Goal: Information Seeking & Learning: Learn about a topic

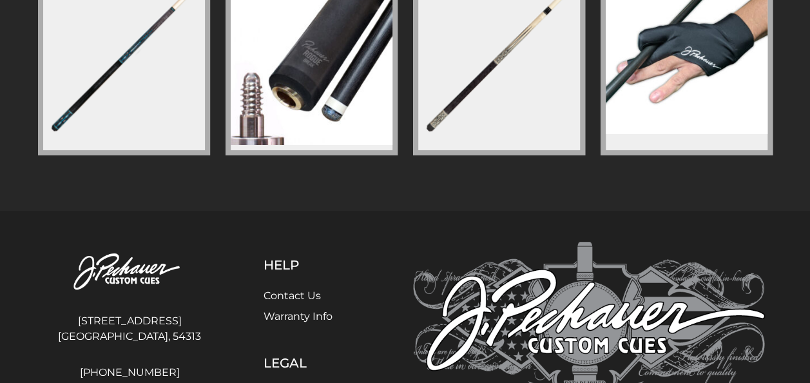
scroll to position [2320, 0]
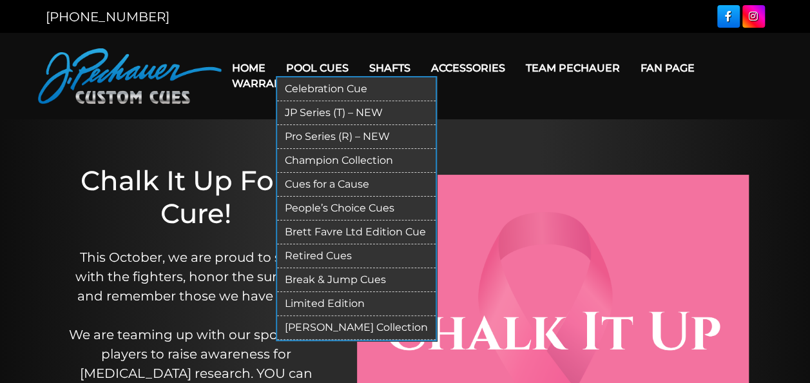
click at [311, 66] on link "Pool Cues" at bounding box center [317, 68] width 83 height 33
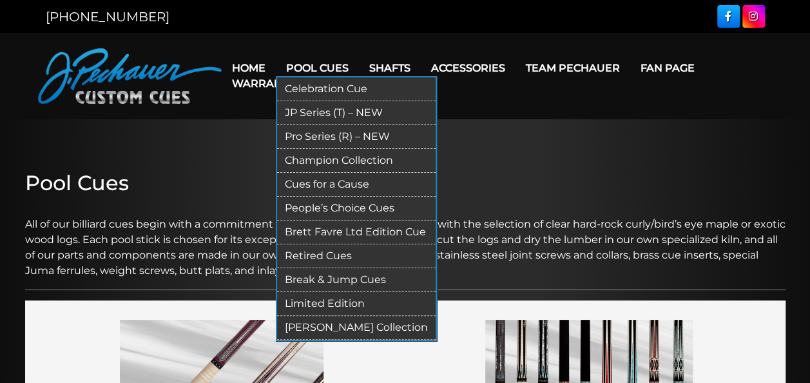
click at [313, 137] on link "Pro Series (R) – NEW" at bounding box center [356, 137] width 158 height 24
click at [312, 322] on link "[PERSON_NAME] Collection" at bounding box center [356, 328] width 158 height 24
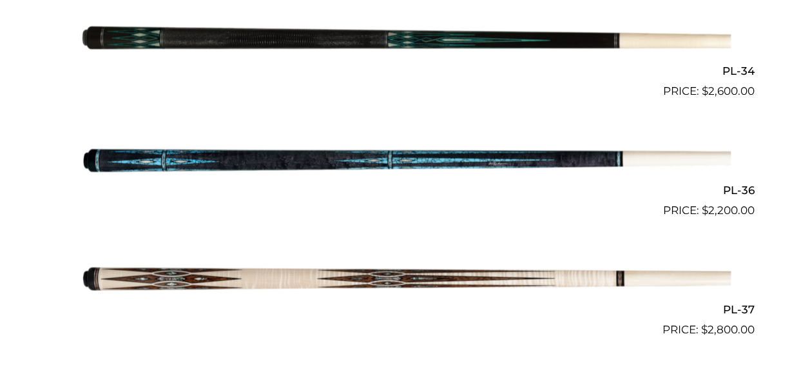
scroll to position [3452, 0]
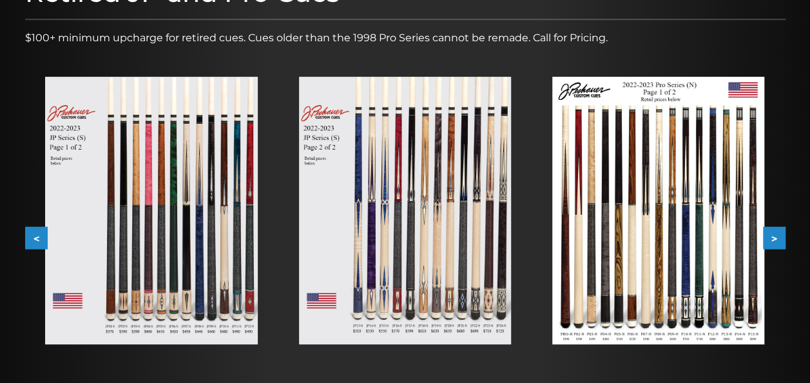
scroll to position [206, 0]
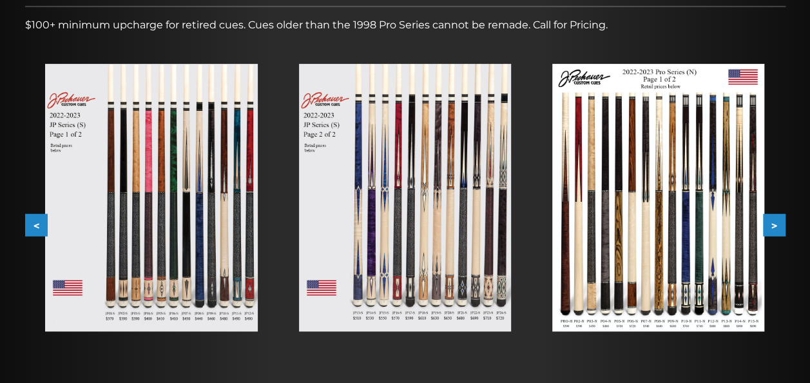
click at [773, 216] on button ">" at bounding box center [774, 225] width 23 height 23
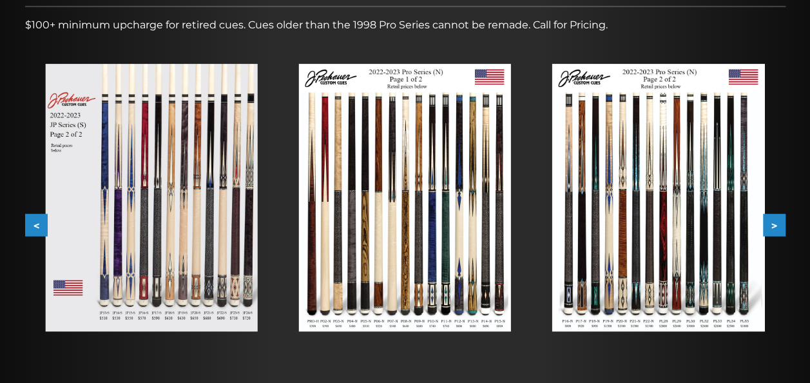
click at [773, 216] on button ">" at bounding box center [774, 225] width 23 height 23
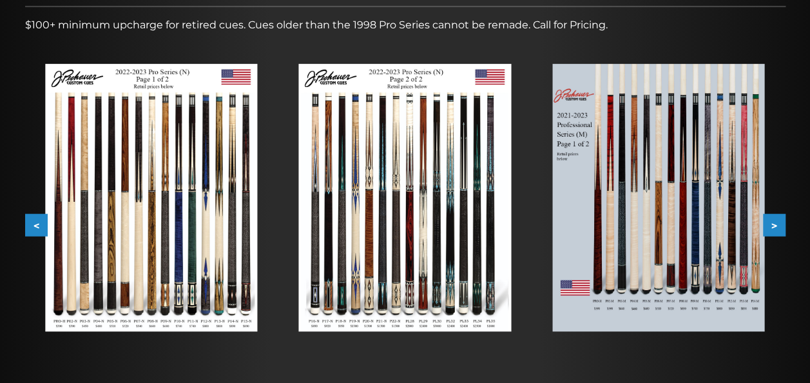
click at [773, 216] on button ">" at bounding box center [774, 225] width 23 height 23
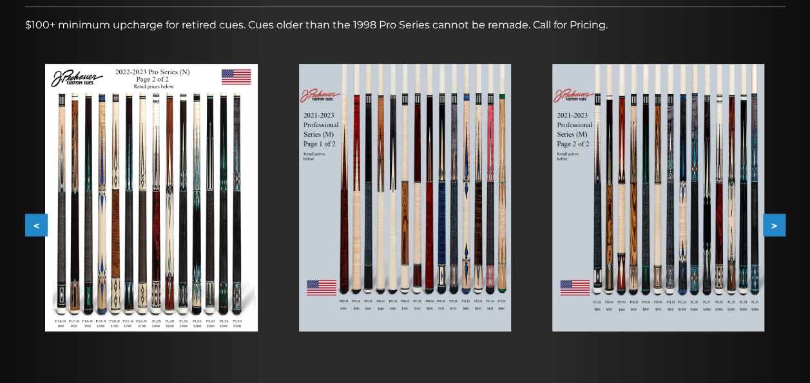
click at [773, 216] on button ">" at bounding box center [774, 225] width 23 height 23
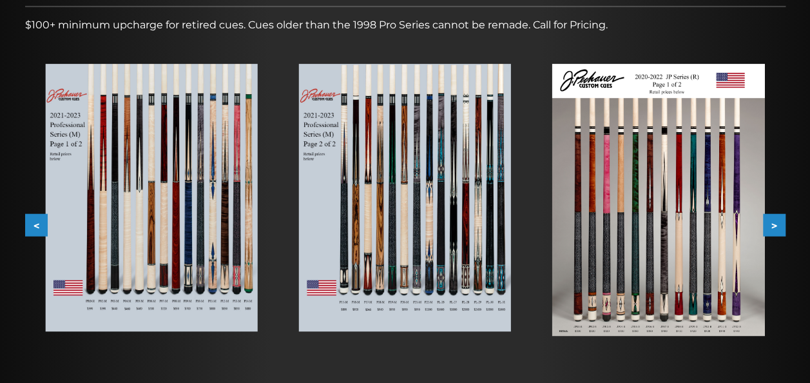
click at [773, 216] on button ">" at bounding box center [774, 225] width 23 height 23
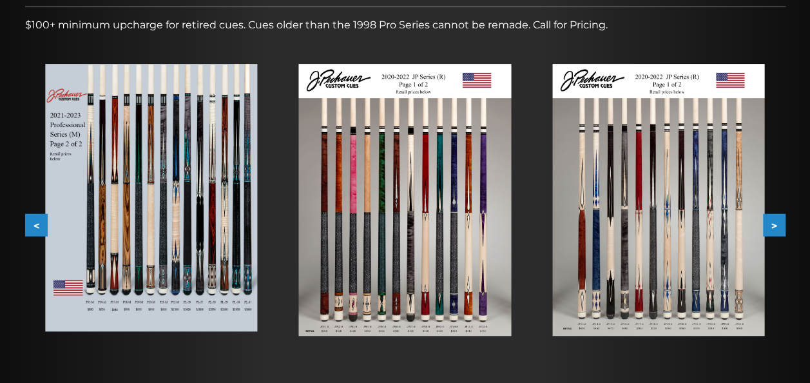
click at [773, 216] on button ">" at bounding box center [774, 225] width 23 height 23
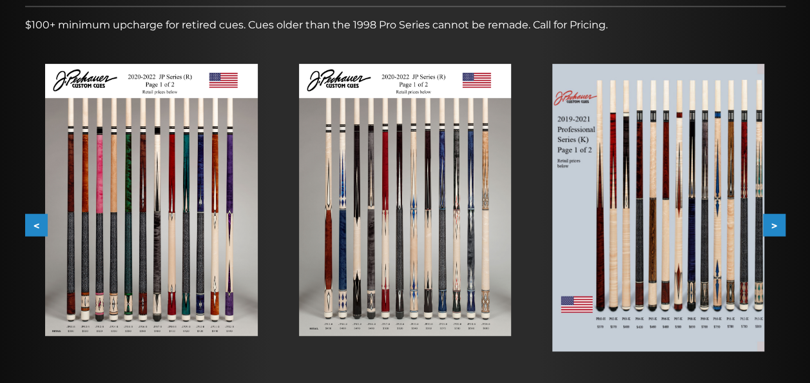
click at [773, 216] on button ">" at bounding box center [774, 225] width 23 height 23
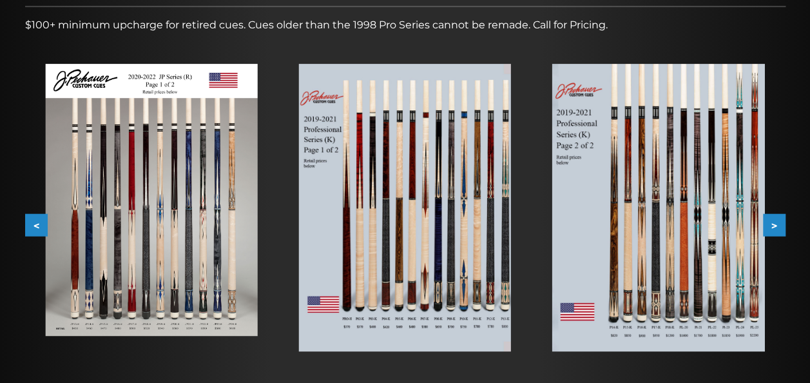
click at [773, 216] on button ">" at bounding box center [774, 225] width 23 height 23
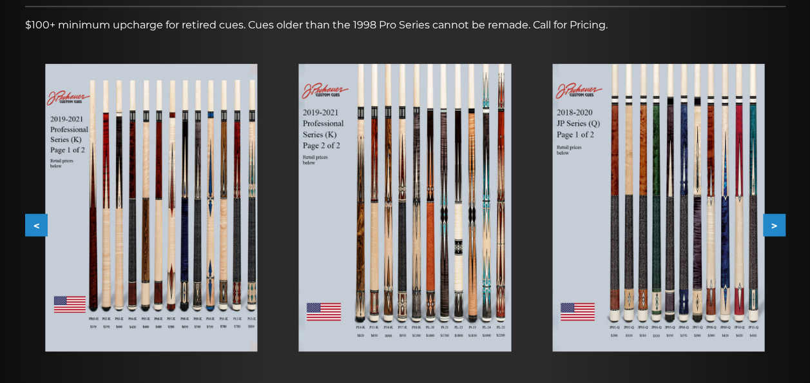
click at [773, 216] on button ">" at bounding box center [774, 225] width 23 height 23
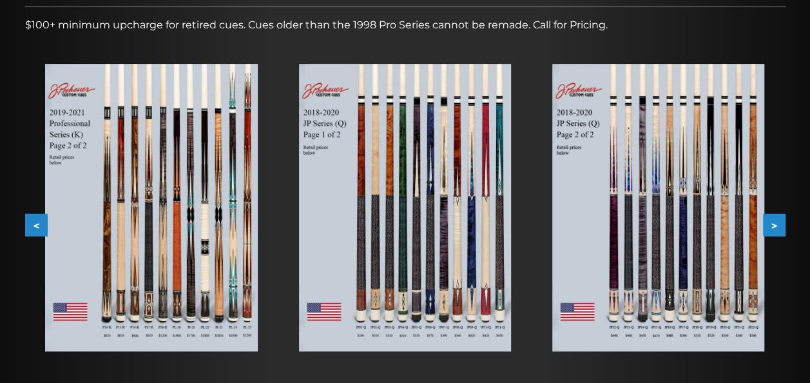
click at [773, 216] on button ">" at bounding box center [774, 225] width 23 height 23
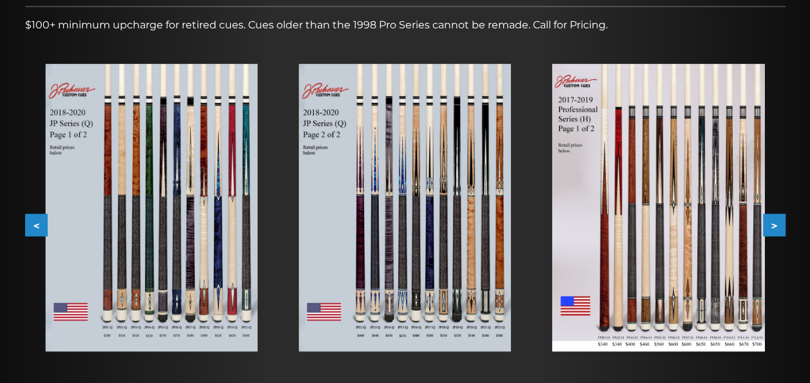
click at [773, 216] on button ">" at bounding box center [774, 225] width 23 height 23
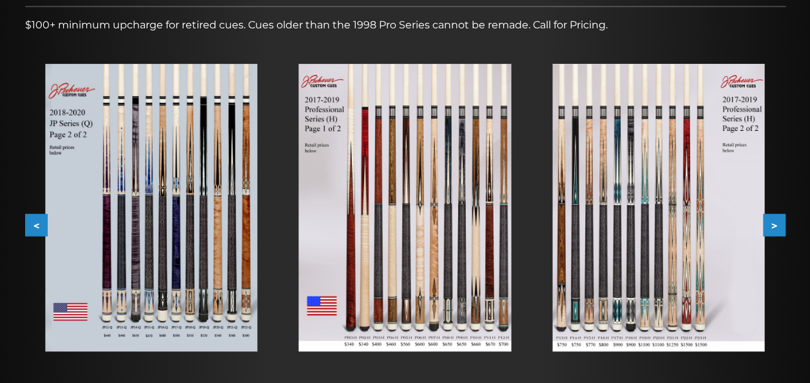
click at [773, 216] on button ">" at bounding box center [774, 225] width 23 height 23
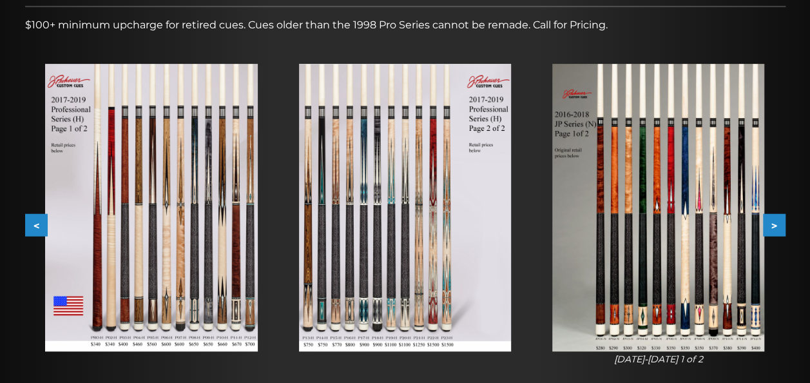
click at [773, 216] on button ">" at bounding box center [774, 225] width 23 height 23
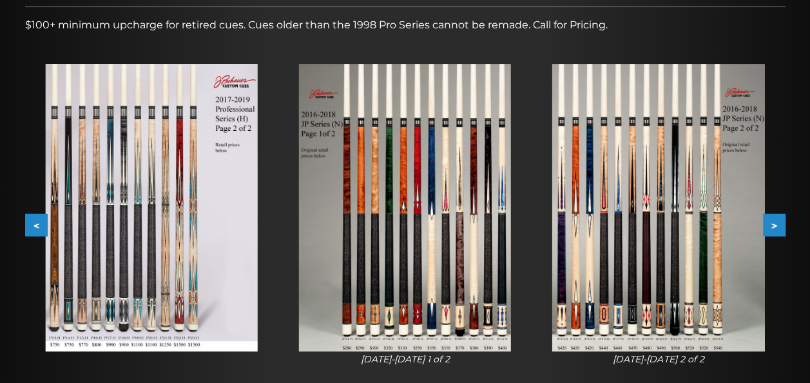
click at [773, 216] on button ">" at bounding box center [774, 225] width 23 height 23
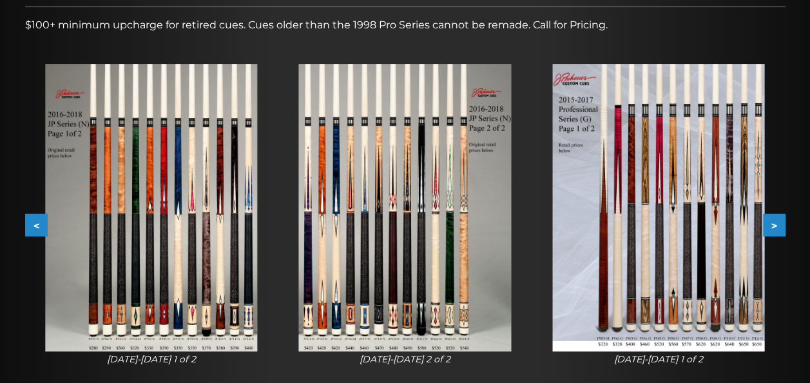
click at [773, 216] on button ">" at bounding box center [774, 225] width 23 height 23
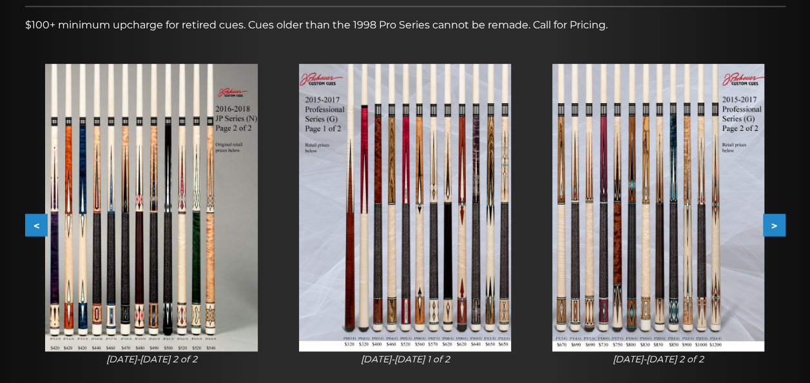
click at [773, 216] on button ">" at bounding box center [774, 225] width 23 height 23
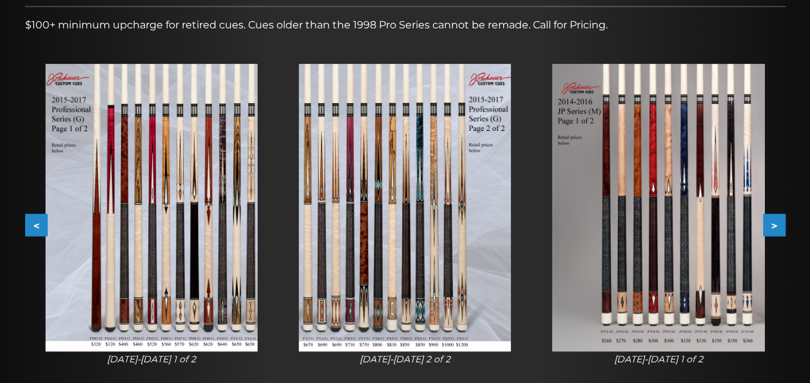
click at [773, 216] on button ">" at bounding box center [774, 225] width 23 height 23
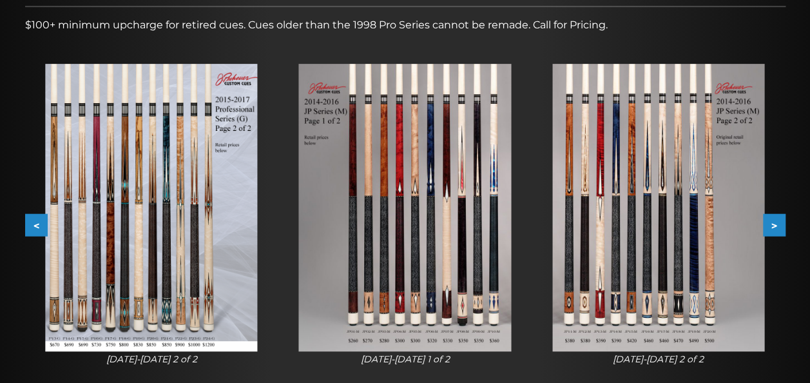
click at [773, 216] on button ">" at bounding box center [774, 225] width 23 height 23
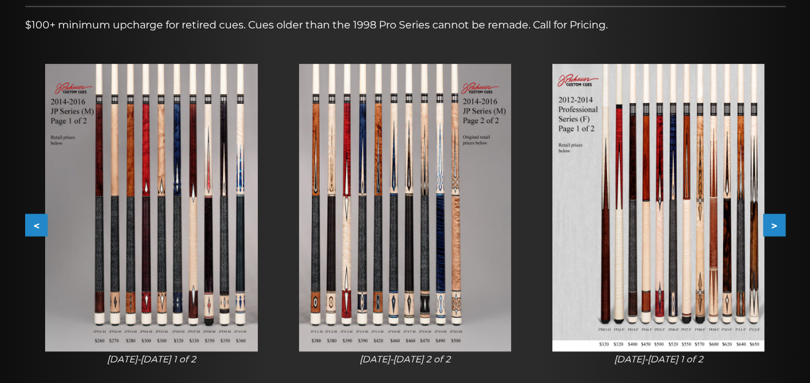
click at [773, 216] on button ">" at bounding box center [774, 225] width 23 height 23
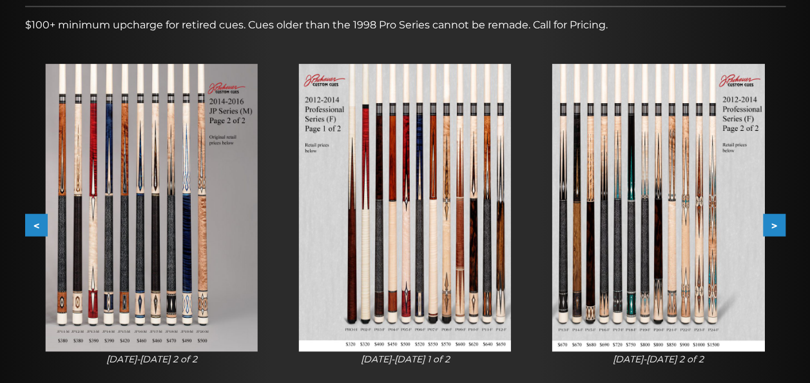
click at [773, 216] on button ">" at bounding box center [774, 225] width 23 height 23
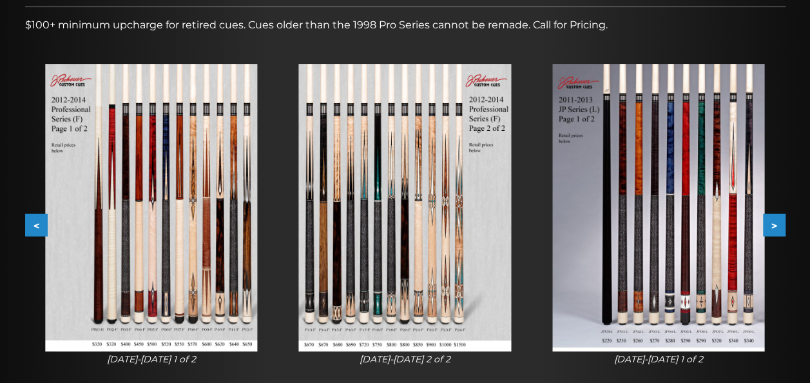
click at [773, 216] on button ">" at bounding box center [774, 225] width 23 height 23
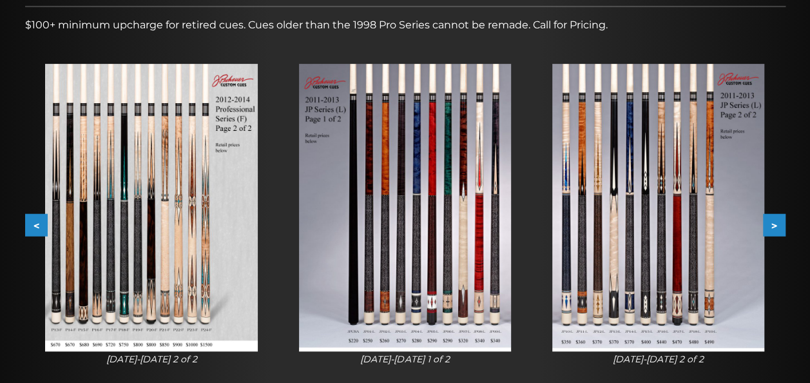
click at [773, 216] on button ">" at bounding box center [774, 225] width 23 height 23
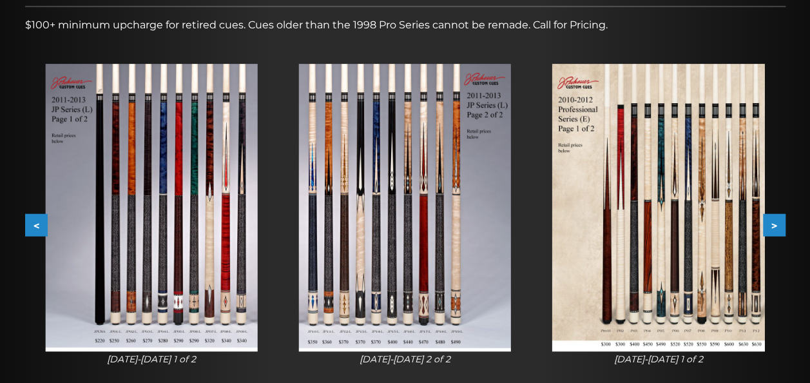
click at [773, 216] on button ">" at bounding box center [774, 225] width 23 height 23
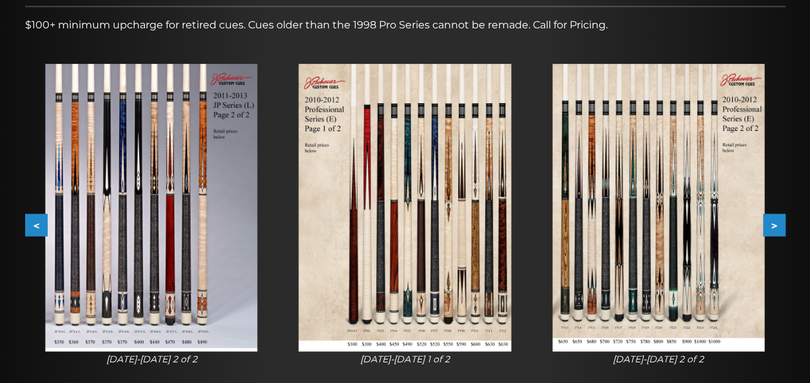
click at [773, 216] on button ">" at bounding box center [774, 225] width 23 height 23
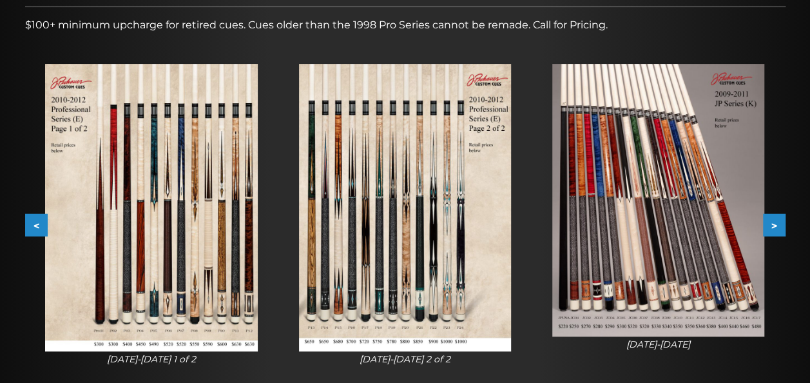
click at [773, 216] on button ">" at bounding box center [774, 225] width 23 height 23
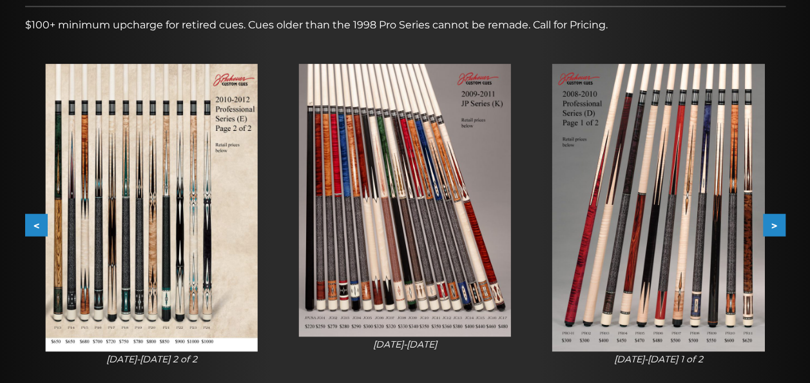
click at [773, 216] on button ">" at bounding box center [774, 225] width 23 height 23
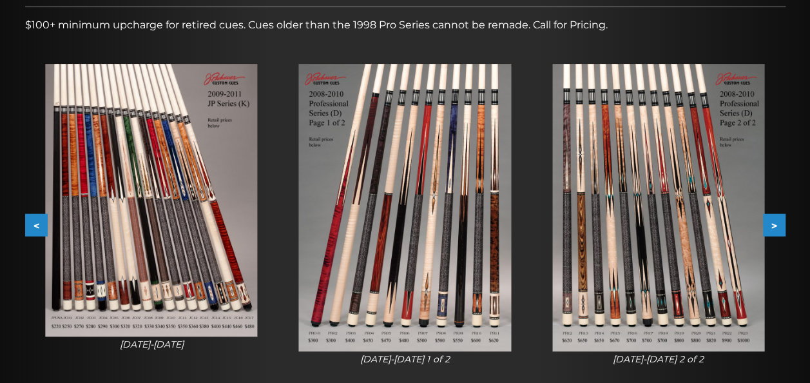
click at [773, 216] on button ">" at bounding box center [774, 225] width 23 height 23
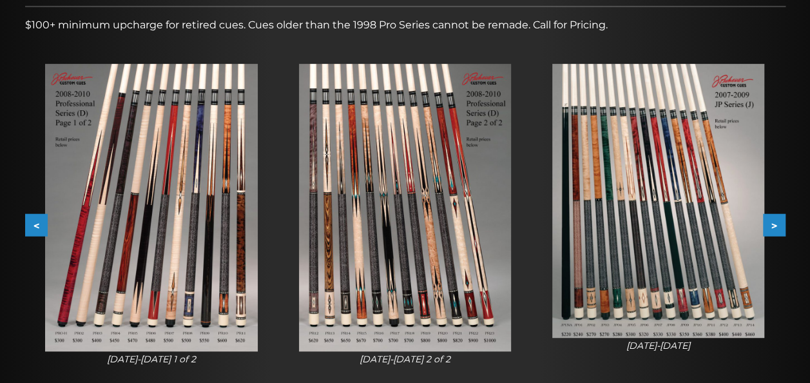
click at [773, 216] on button ">" at bounding box center [774, 225] width 23 height 23
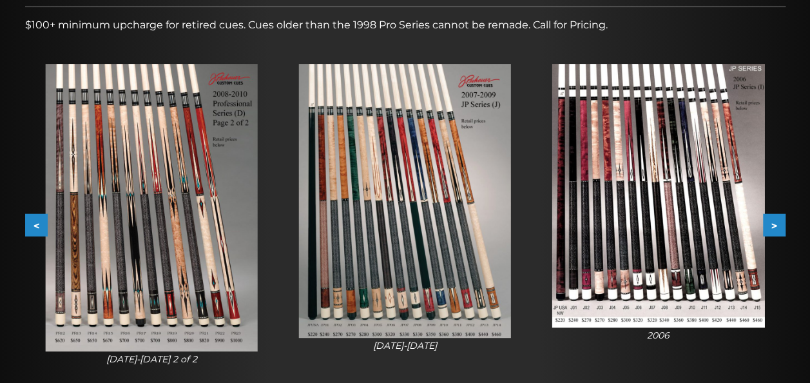
click at [774, 228] on button ">" at bounding box center [774, 225] width 23 height 23
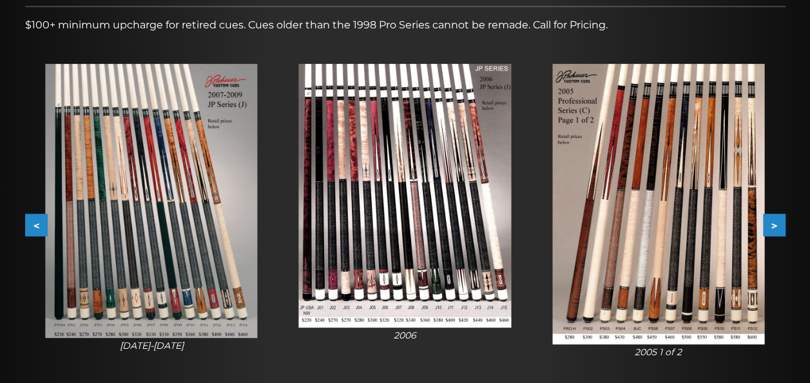
click at [774, 228] on button ">" at bounding box center [774, 225] width 23 height 23
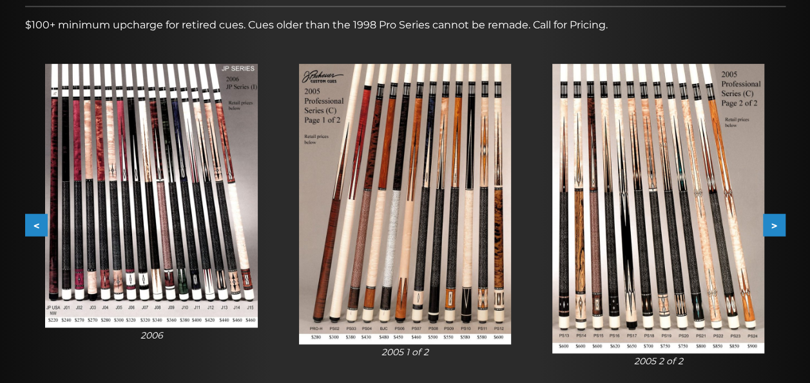
click at [418, 215] on img at bounding box center [405, 204] width 212 height 280
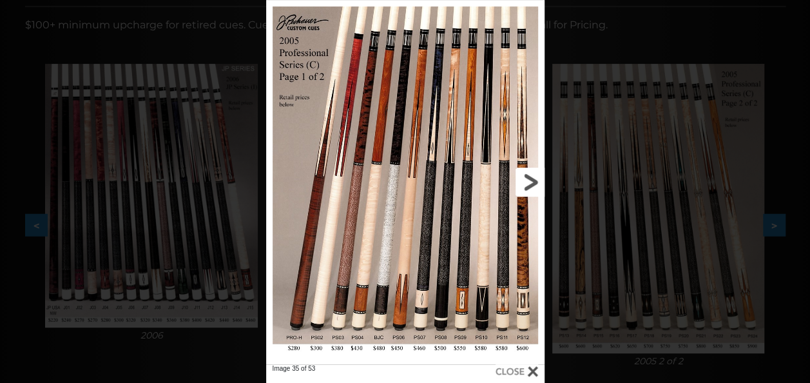
click at [523, 179] on link at bounding box center [481, 182] width 125 height 364
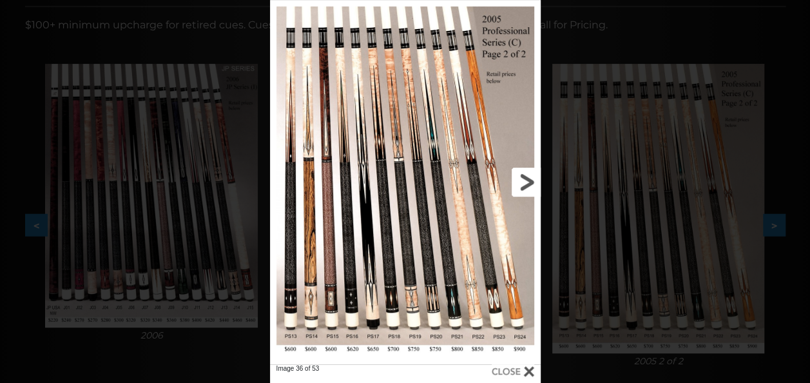
click at [523, 179] on link at bounding box center [480, 182] width 122 height 364
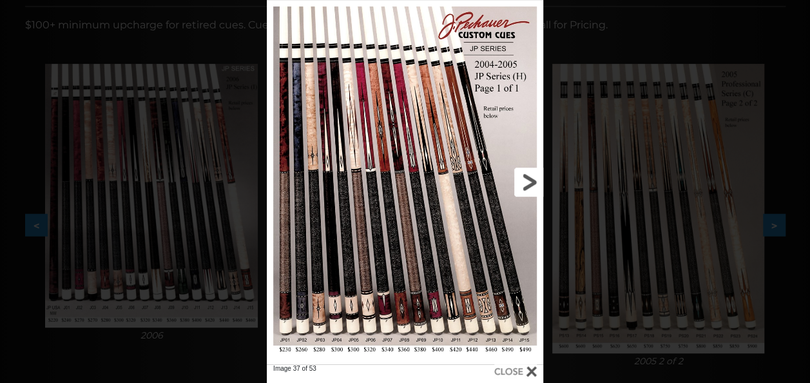
click at [523, 179] on link at bounding box center [481, 182] width 124 height 364
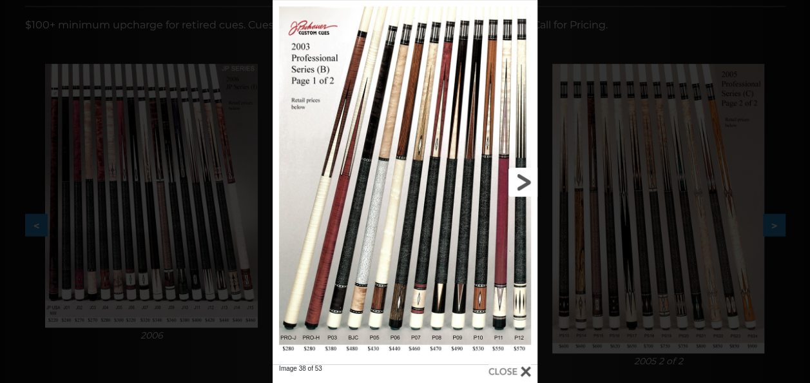
click at [523, 179] on link at bounding box center [477, 182] width 119 height 364
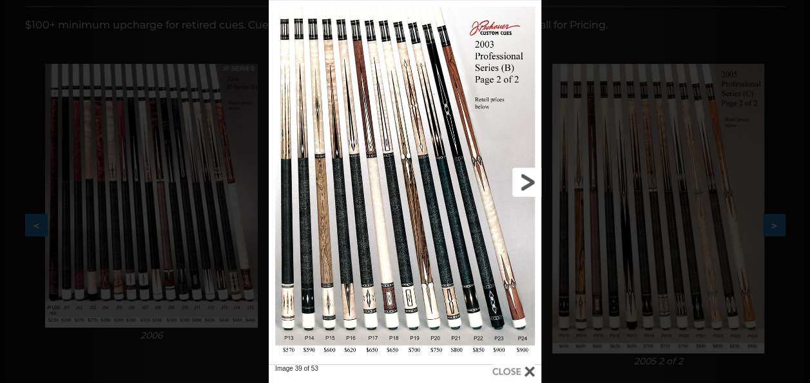
click at [523, 179] on link at bounding box center [480, 182] width 122 height 364
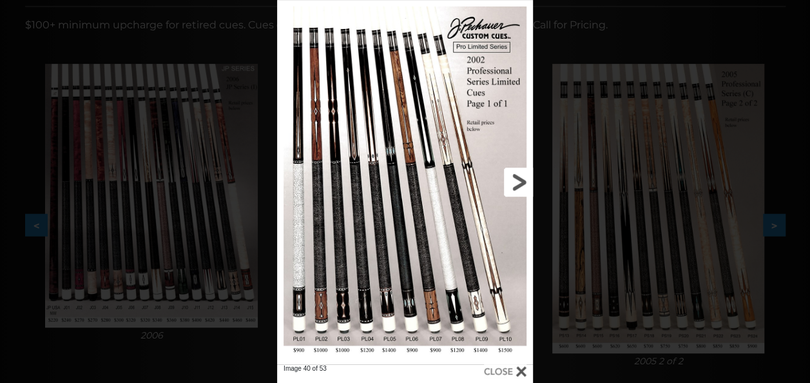
click at [523, 179] on link at bounding box center [475, 182] width 115 height 364
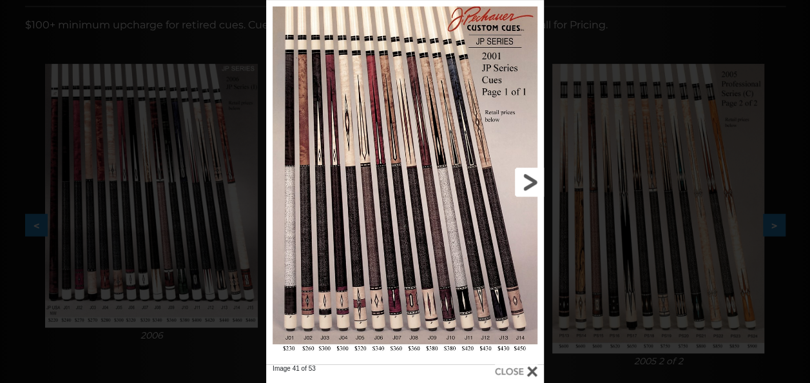
click at [521, 184] on link at bounding box center [481, 182] width 125 height 364
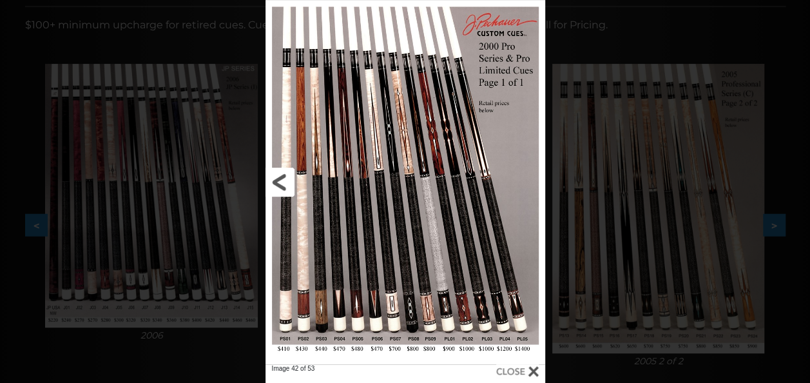
click at [277, 183] on link at bounding box center [328, 182] width 126 height 364
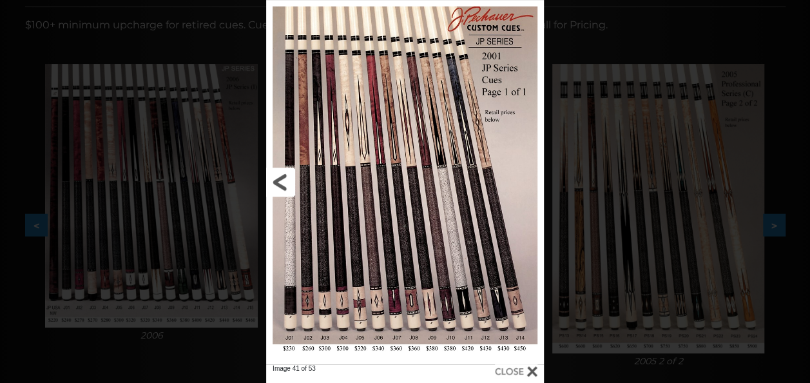
click at [277, 183] on link at bounding box center [328, 182] width 125 height 364
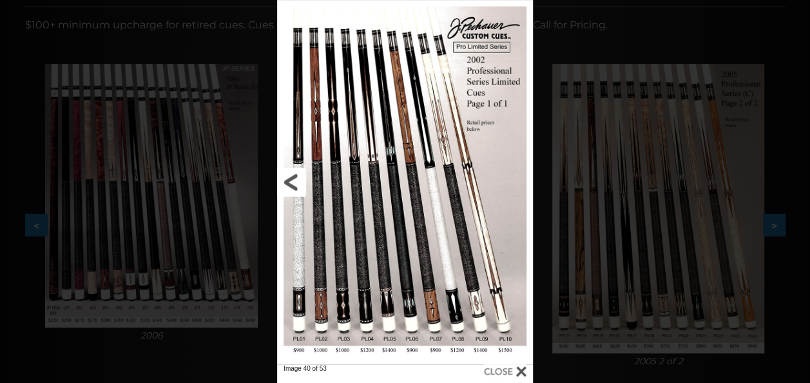
click at [289, 183] on link at bounding box center [334, 182] width 115 height 364
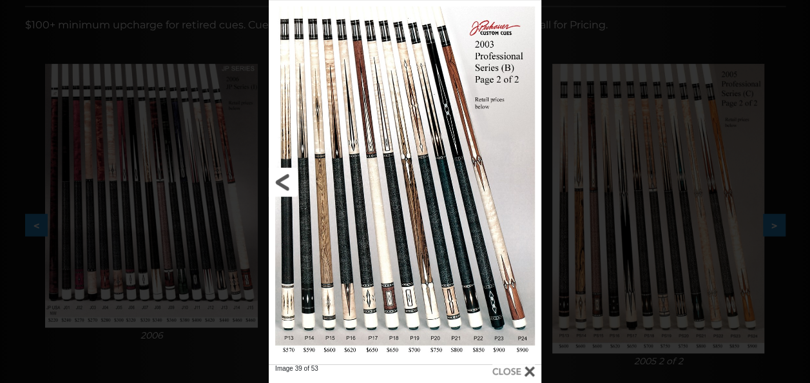
click at [287, 182] on link at bounding box center [330, 182] width 122 height 364
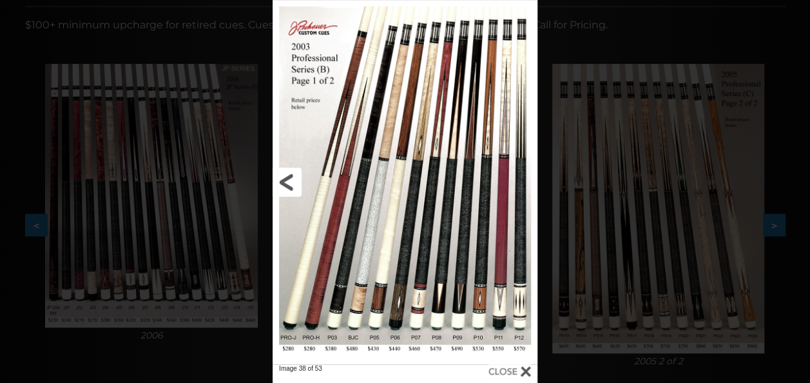
click at [287, 182] on link at bounding box center [332, 182] width 119 height 364
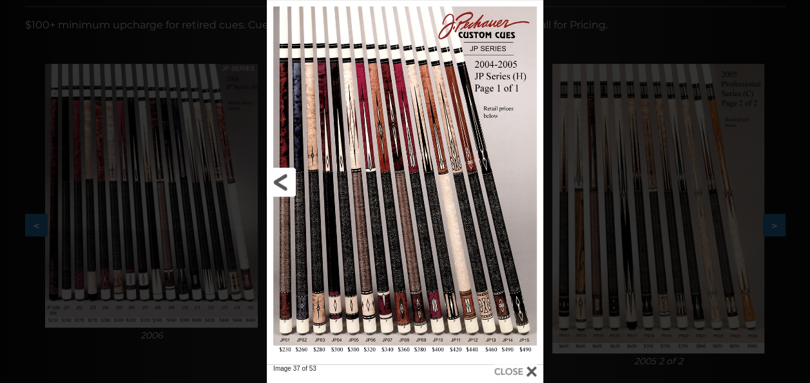
click at [287, 182] on link at bounding box center [329, 182] width 124 height 364
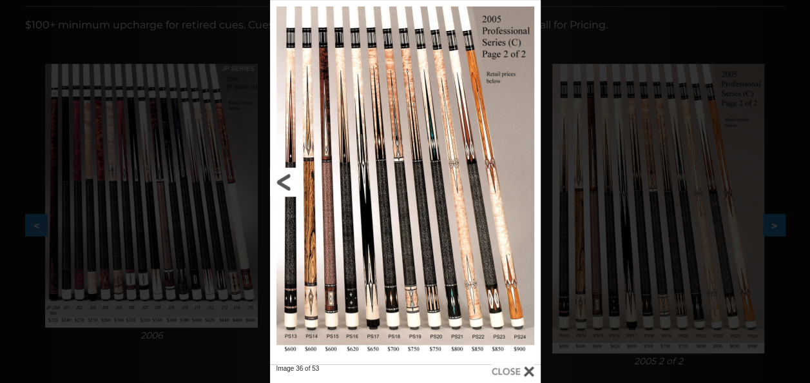
click at [287, 182] on link at bounding box center [331, 182] width 122 height 364
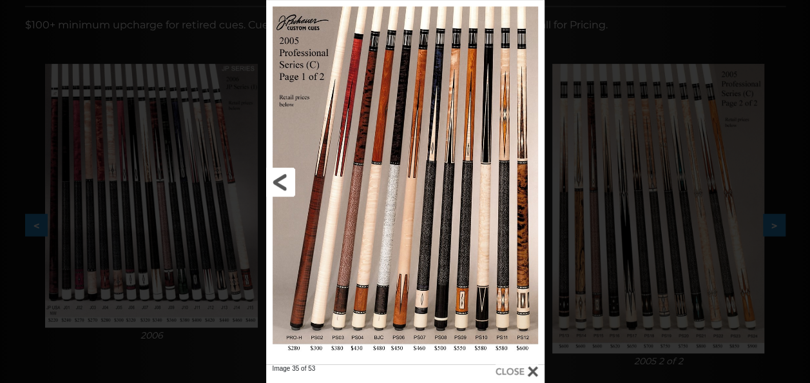
click at [287, 182] on link at bounding box center [328, 182] width 125 height 364
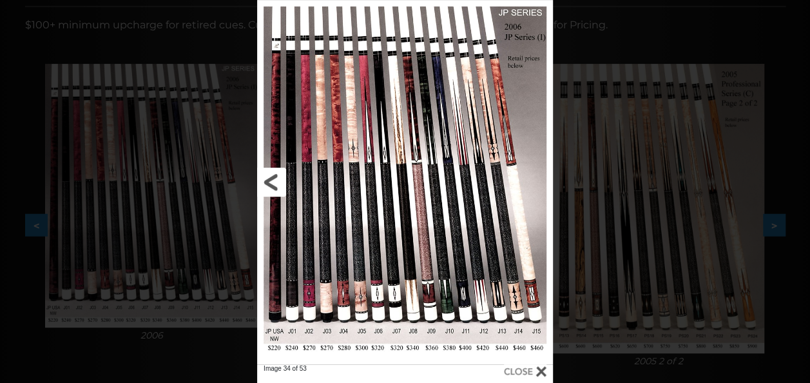
click at [283, 182] on link at bounding box center [323, 182] width 133 height 364
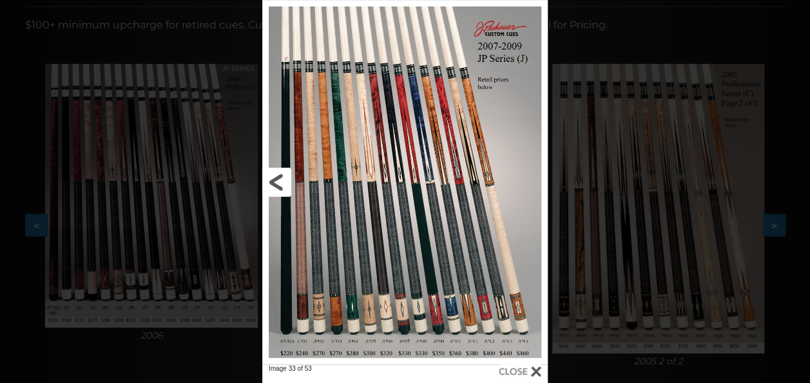
click at [283, 182] on link at bounding box center [326, 182] width 128 height 364
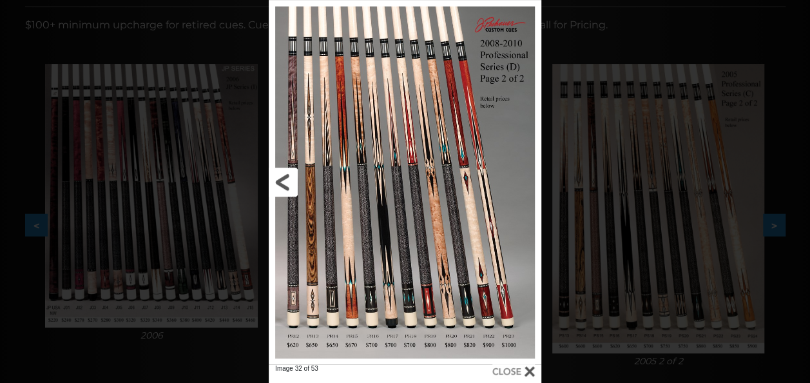
click at [289, 183] on link at bounding box center [330, 182] width 122 height 364
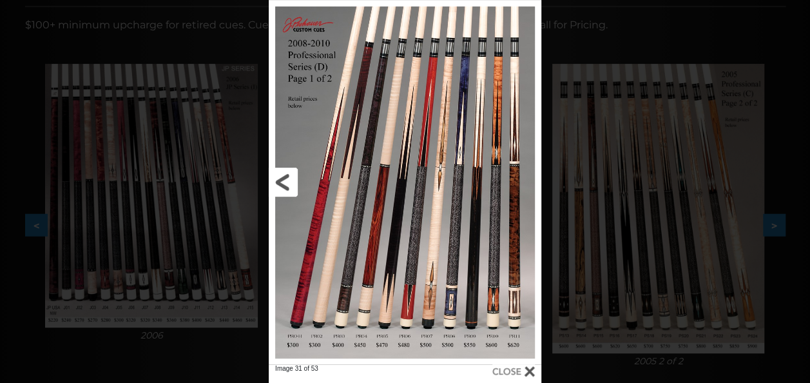
click at [289, 183] on link at bounding box center [330, 182] width 122 height 364
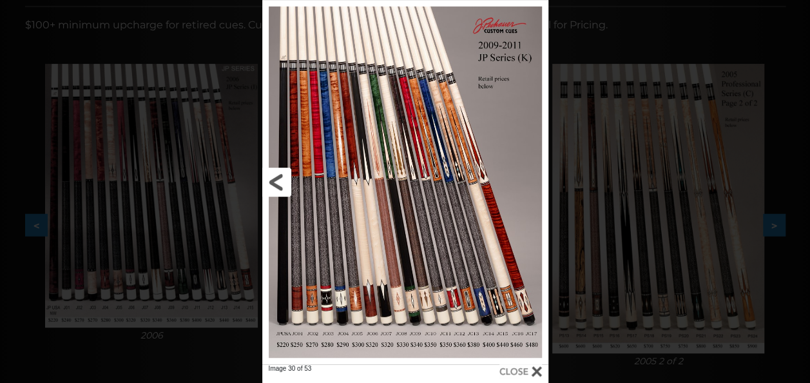
click at [289, 183] on link at bounding box center [326, 182] width 129 height 364
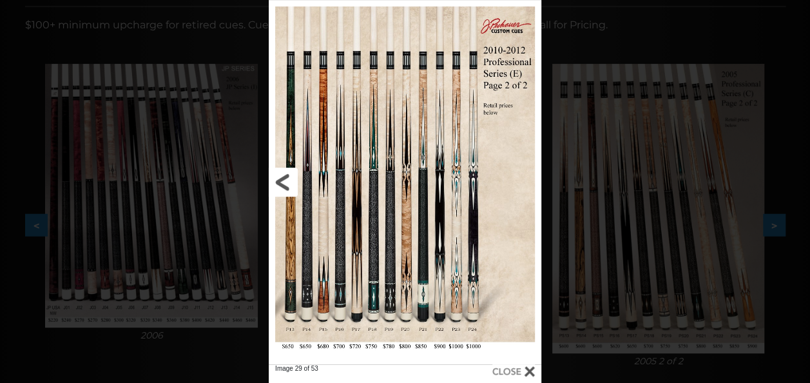
click at [289, 183] on link at bounding box center [330, 182] width 122 height 364
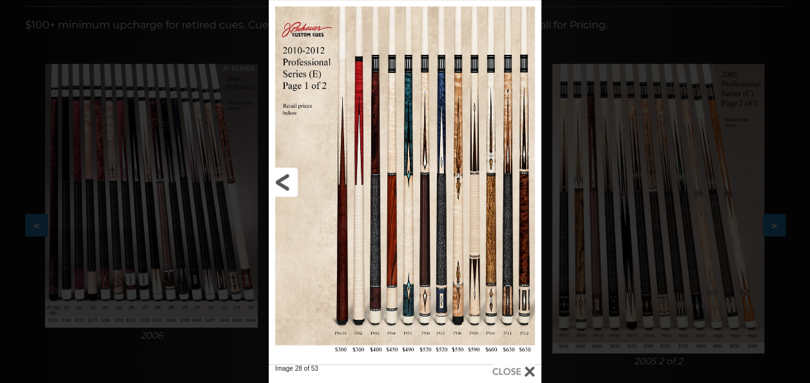
click at [289, 183] on link at bounding box center [330, 182] width 122 height 364
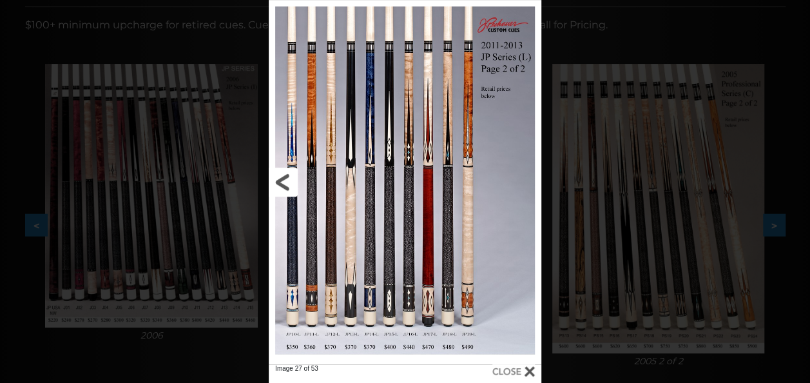
click at [289, 183] on link at bounding box center [330, 182] width 122 height 364
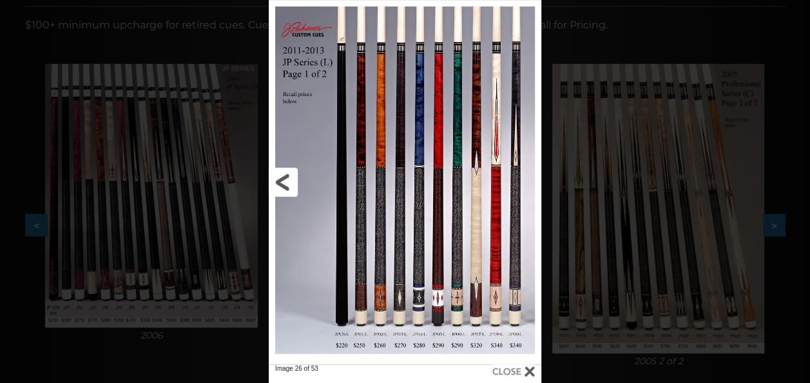
click at [289, 183] on link at bounding box center [330, 182] width 122 height 364
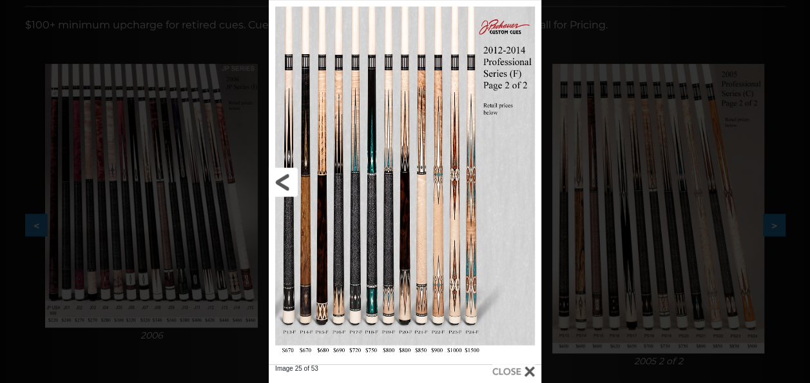
click at [289, 183] on link at bounding box center [330, 182] width 122 height 364
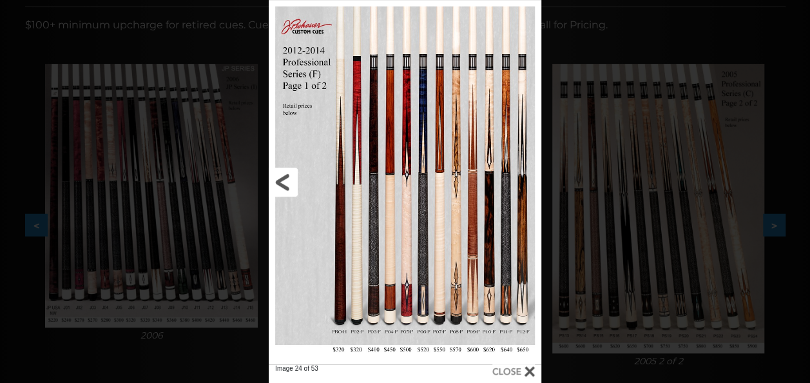
click at [289, 183] on link at bounding box center [330, 182] width 122 height 364
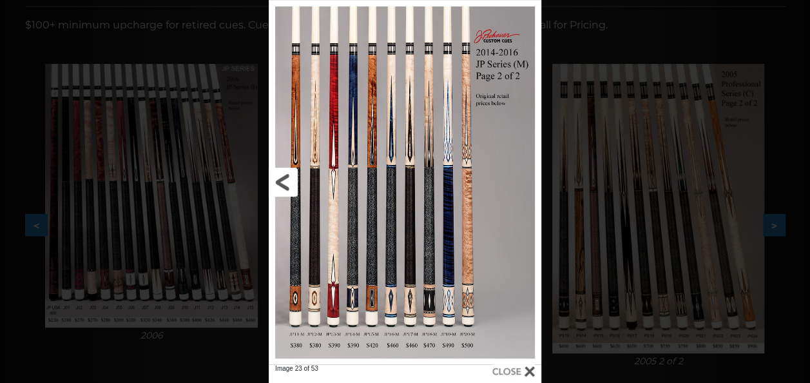
click at [289, 183] on link at bounding box center [330, 182] width 122 height 364
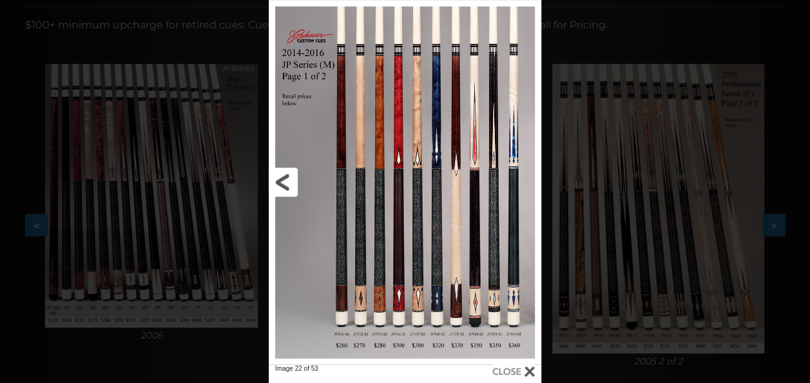
click at [289, 183] on link at bounding box center [330, 182] width 122 height 364
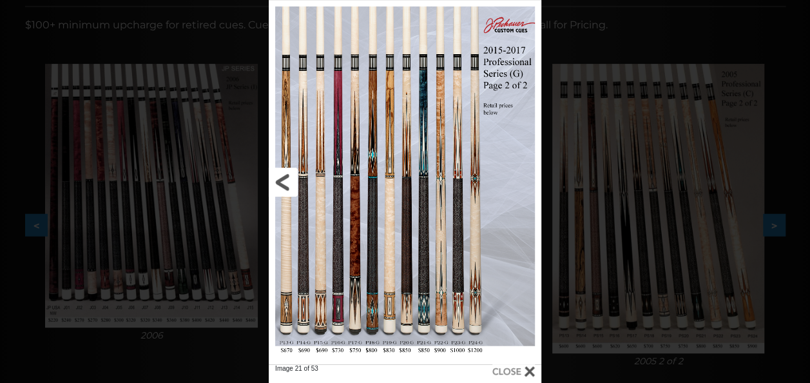
click at [289, 183] on link at bounding box center [330, 182] width 122 height 364
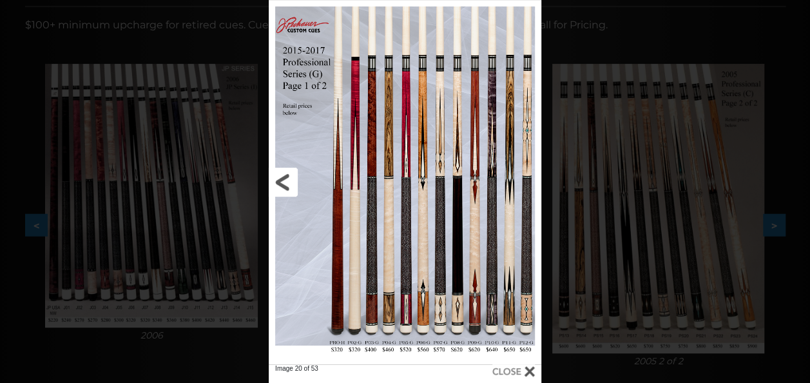
click at [289, 183] on link at bounding box center [330, 182] width 122 height 364
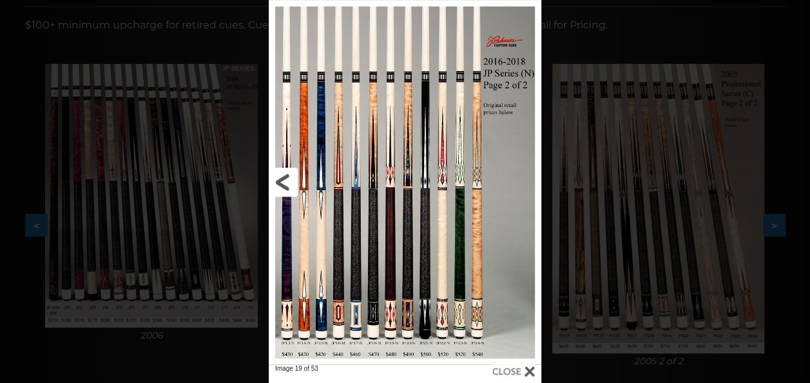
click at [289, 183] on link at bounding box center [330, 182] width 122 height 364
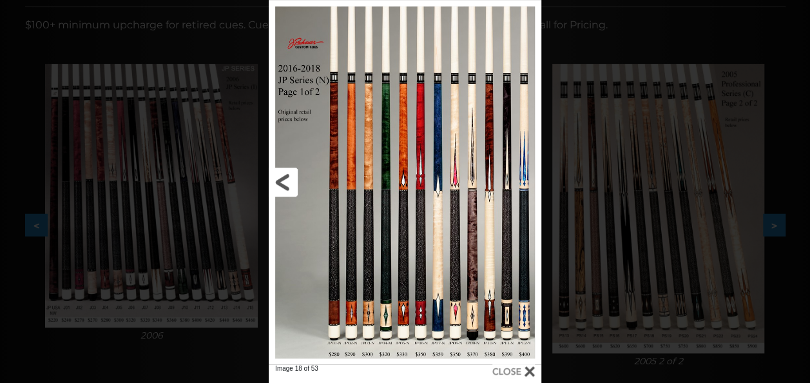
click at [289, 183] on link at bounding box center [330, 182] width 122 height 364
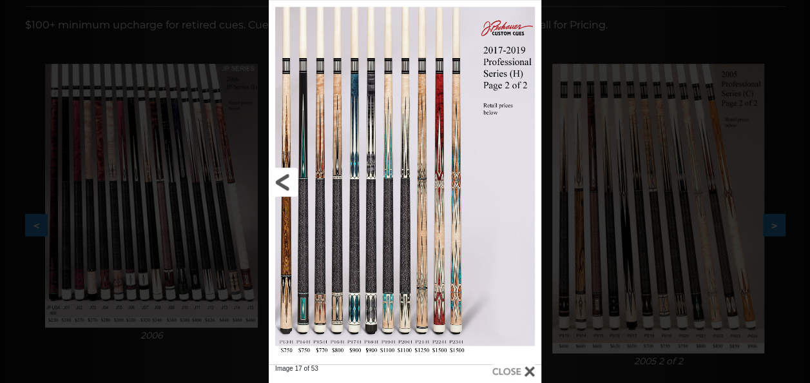
click at [289, 183] on link at bounding box center [330, 182] width 122 height 364
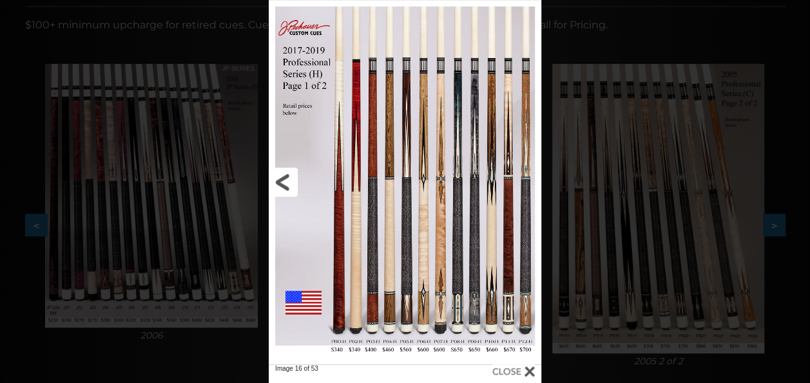
click at [289, 183] on link at bounding box center [330, 182] width 122 height 364
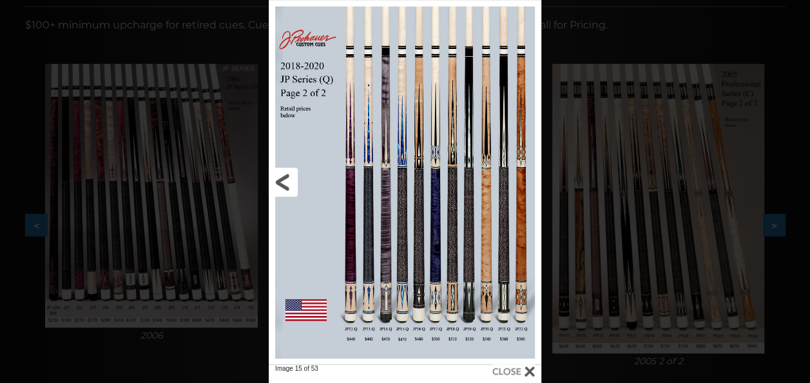
click at [289, 183] on link at bounding box center [330, 182] width 122 height 364
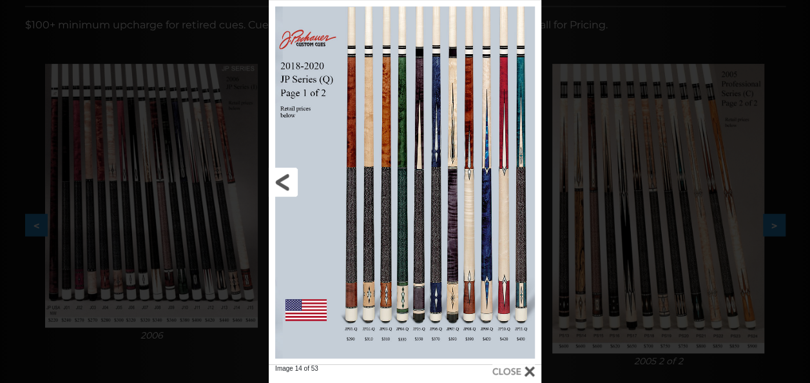
click at [289, 183] on link at bounding box center [330, 182] width 122 height 364
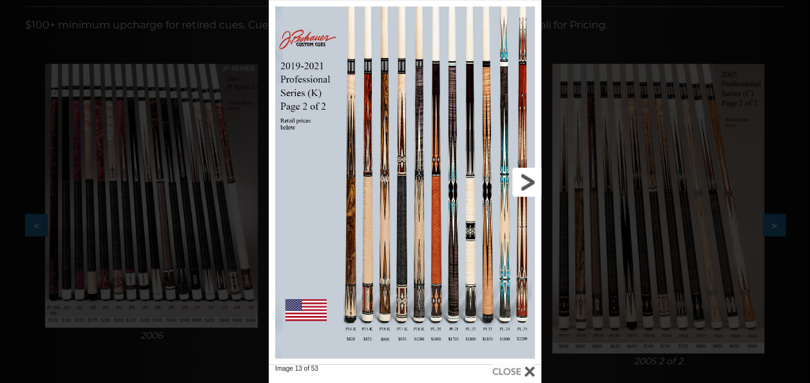
click at [521, 177] on link at bounding box center [480, 182] width 122 height 364
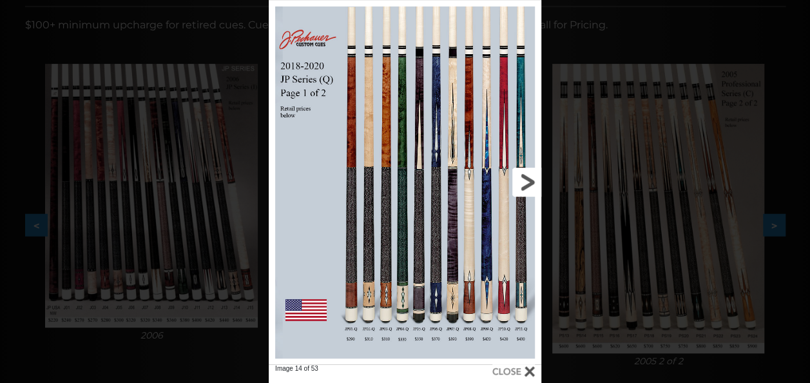
click at [521, 177] on link at bounding box center [480, 182] width 122 height 364
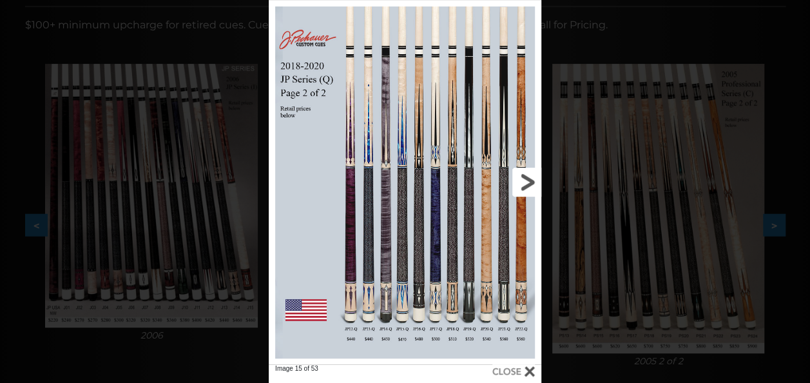
click at [521, 177] on link at bounding box center [480, 182] width 122 height 364
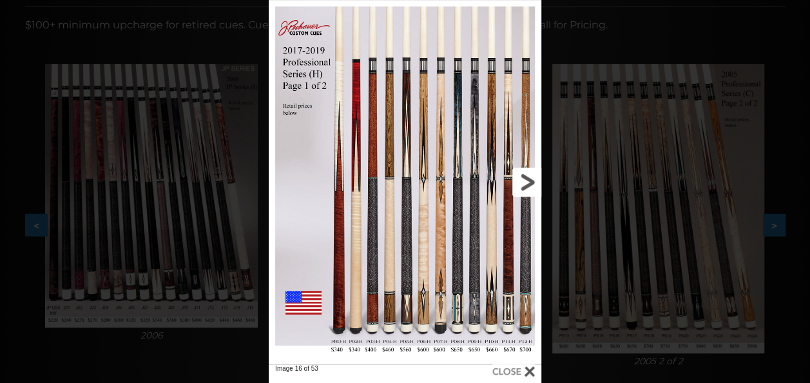
click at [521, 177] on link at bounding box center [480, 182] width 122 height 364
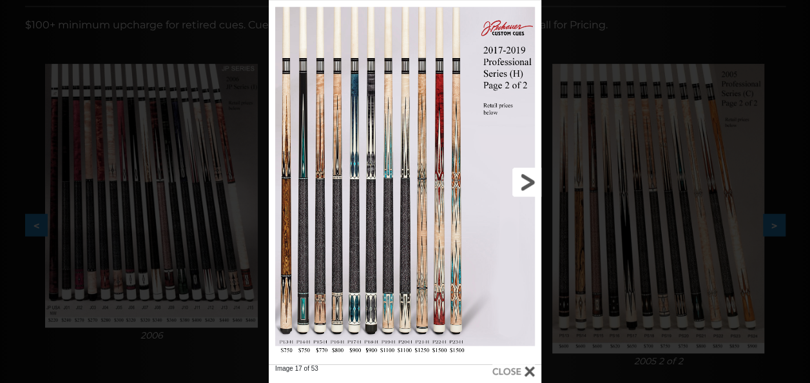
click at [521, 177] on link at bounding box center [480, 182] width 122 height 364
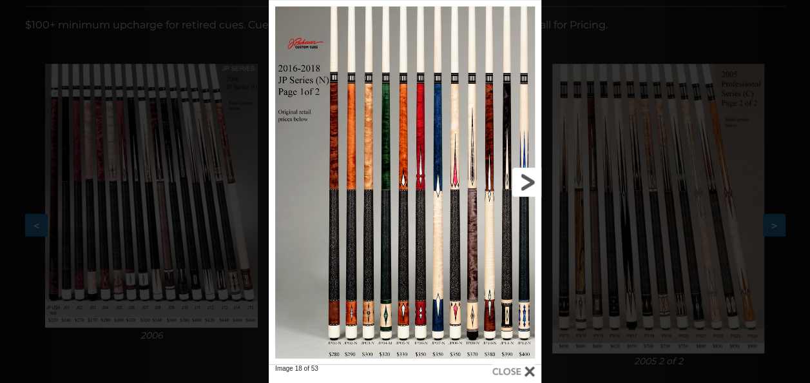
click at [521, 177] on link at bounding box center [480, 182] width 122 height 364
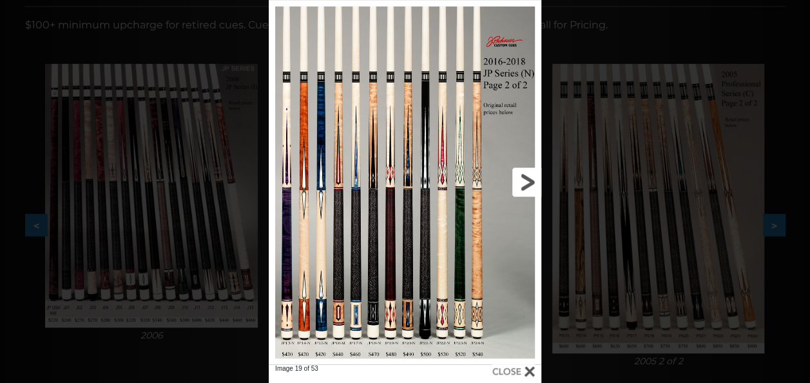
click at [521, 177] on link at bounding box center [480, 182] width 122 height 364
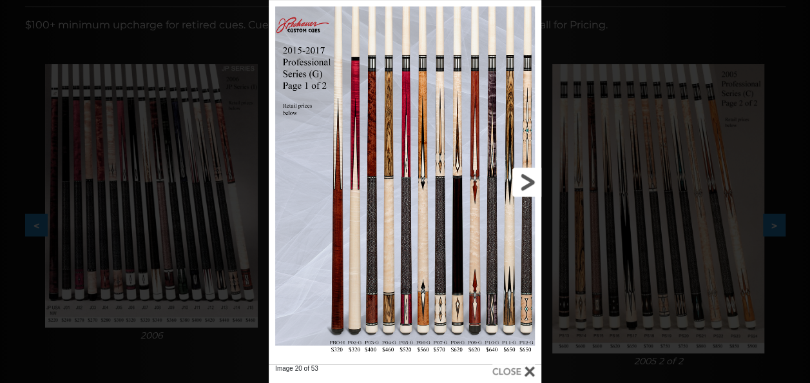
click at [521, 177] on link at bounding box center [480, 182] width 122 height 364
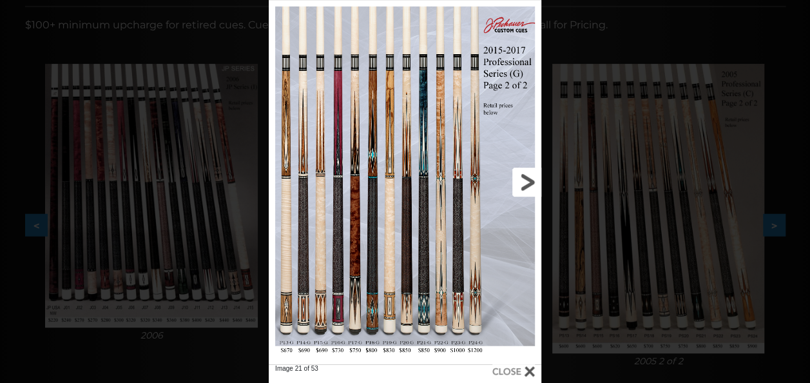
click at [521, 177] on link at bounding box center [480, 182] width 122 height 364
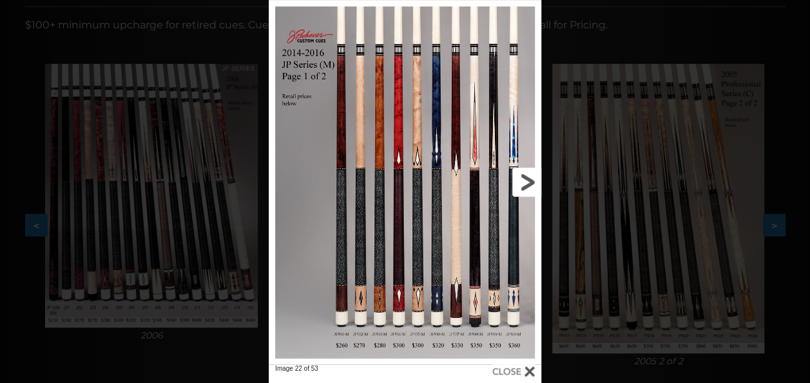
click at [521, 177] on link at bounding box center [480, 182] width 122 height 364
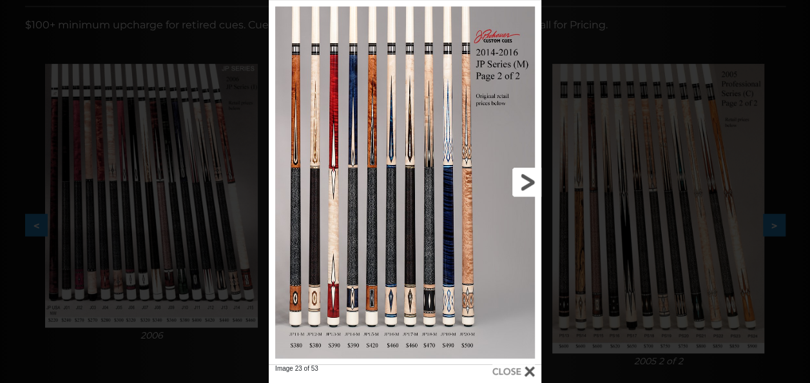
click at [521, 177] on link at bounding box center [480, 182] width 122 height 364
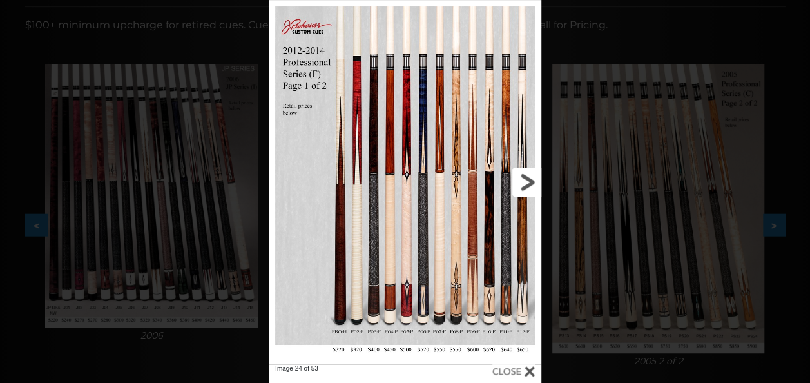
click at [521, 177] on link at bounding box center [480, 182] width 122 height 364
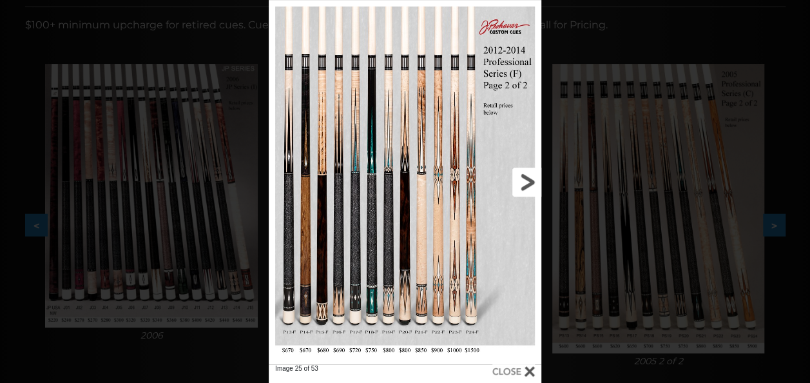
click at [521, 177] on link at bounding box center [480, 182] width 122 height 364
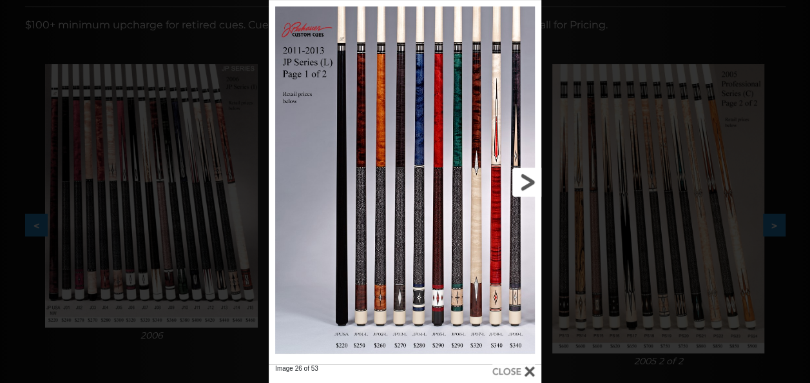
click at [521, 177] on link at bounding box center [480, 182] width 122 height 364
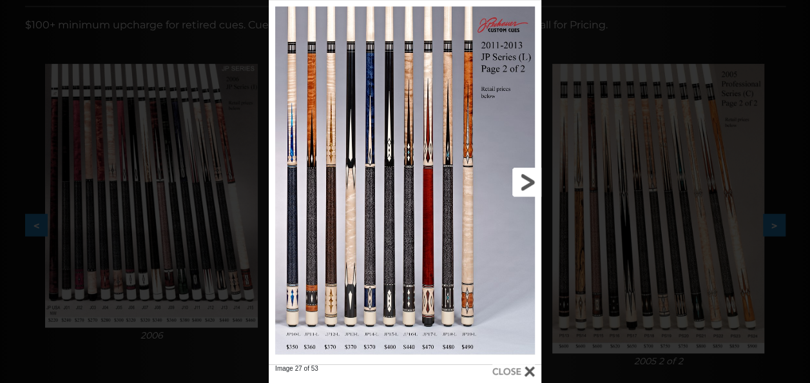
click at [517, 182] on link at bounding box center [480, 182] width 122 height 364
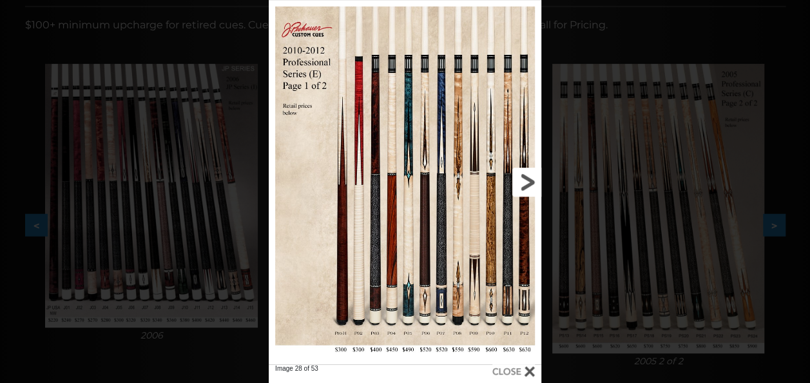
click at [517, 182] on link at bounding box center [480, 182] width 122 height 364
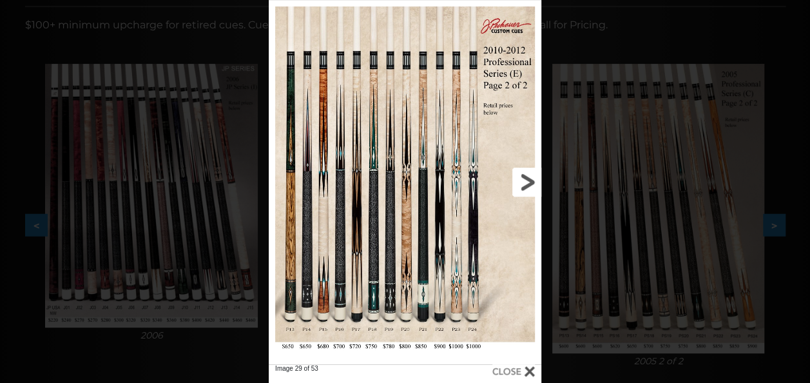
click at [521, 183] on link at bounding box center [480, 182] width 122 height 364
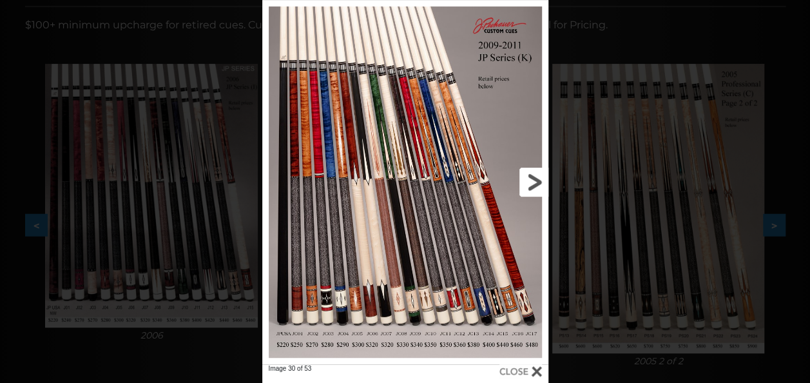
click at [521, 183] on link at bounding box center [483, 182] width 129 height 364
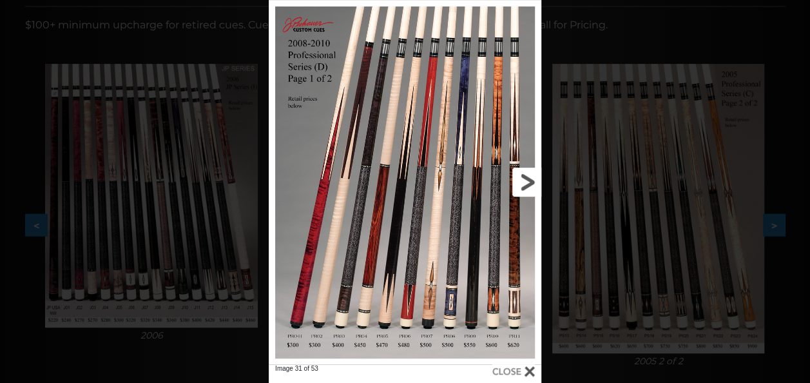
click at [521, 183] on link at bounding box center [480, 182] width 122 height 364
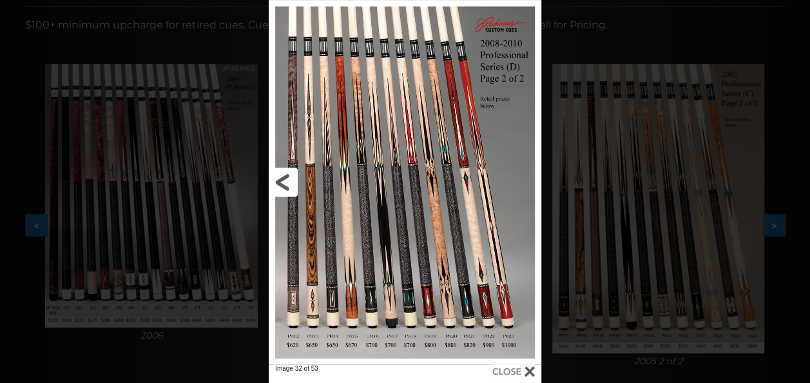
click at [286, 168] on link at bounding box center [330, 182] width 122 height 364
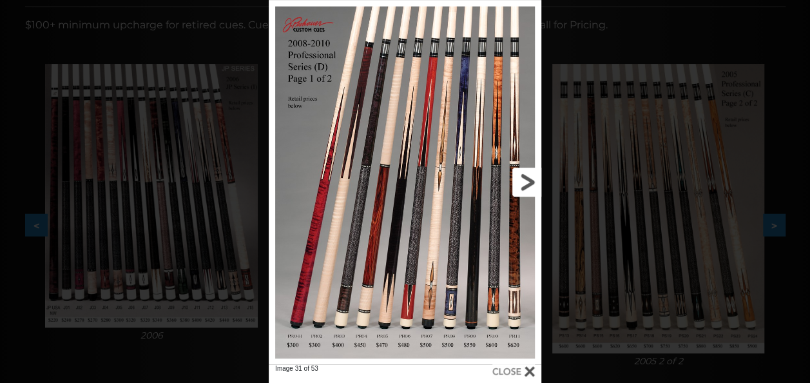
click at [524, 183] on link at bounding box center [480, 182] width 122 height 364
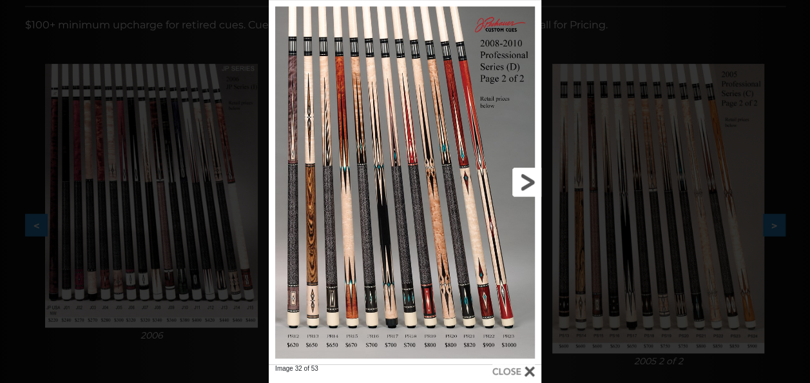
click at [524, 183] on link at bounding box center [480, 182] width 122 height 364
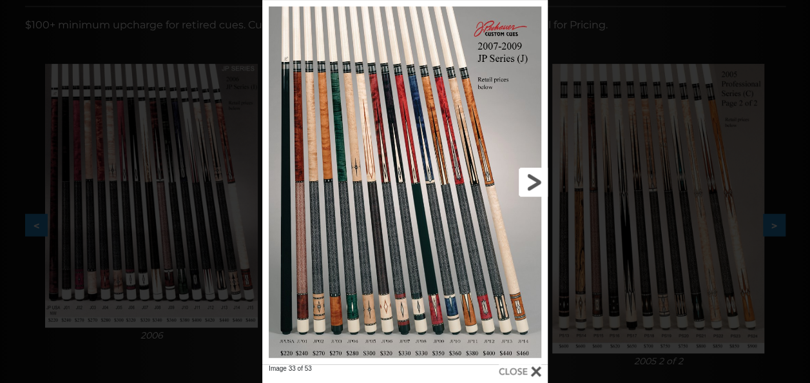
click at [524, 183] on link at bounding box center [483, 182] width 128 height 364
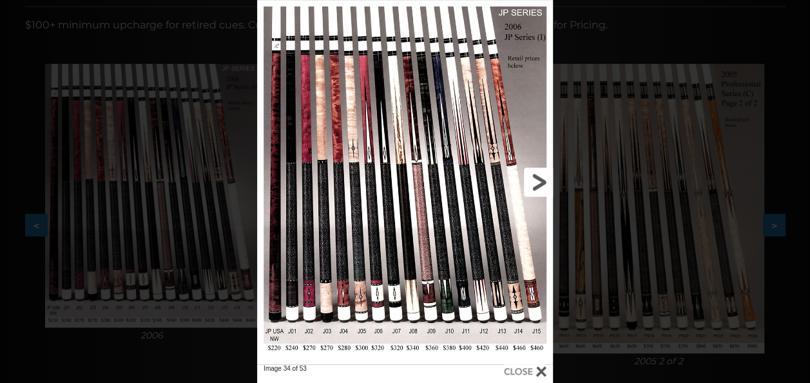
click at [524, 183] on link at bounding box center [485, 182] width 133 height 364
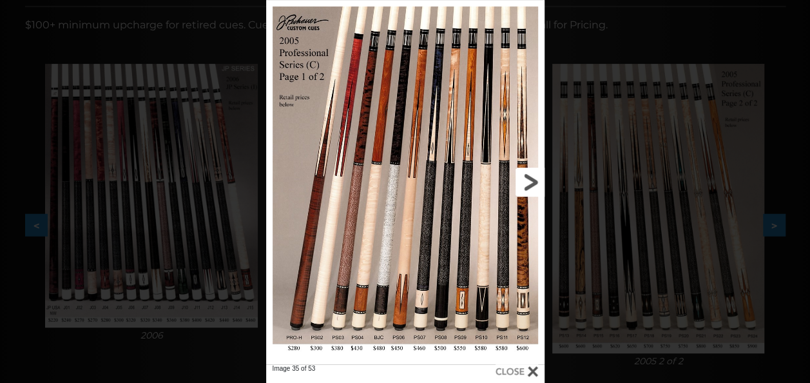
click at [529, 183] on link at bounding box center [481, 182] width 125 height 364
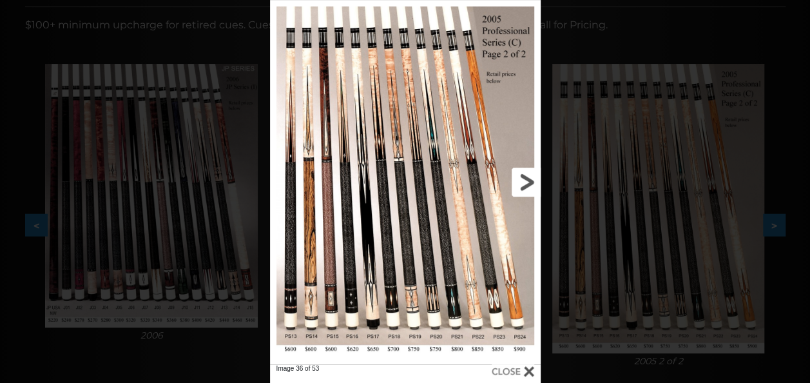
click at [526, 187] on link at bounding box center [480, 182] width 122 height 364
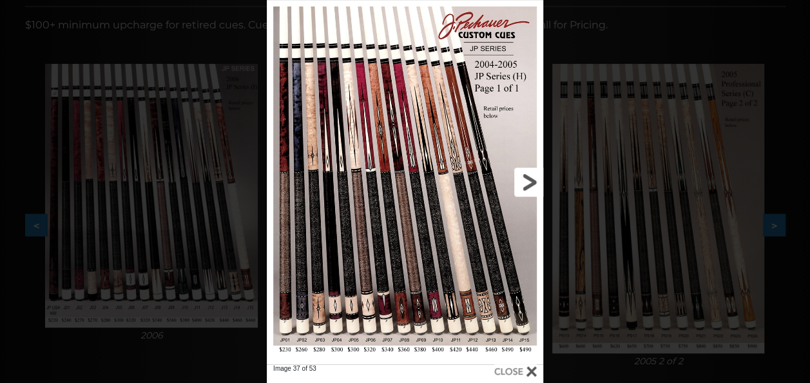
click at [526, 187] on link at bounding box center [481, 182] width 124 height 364
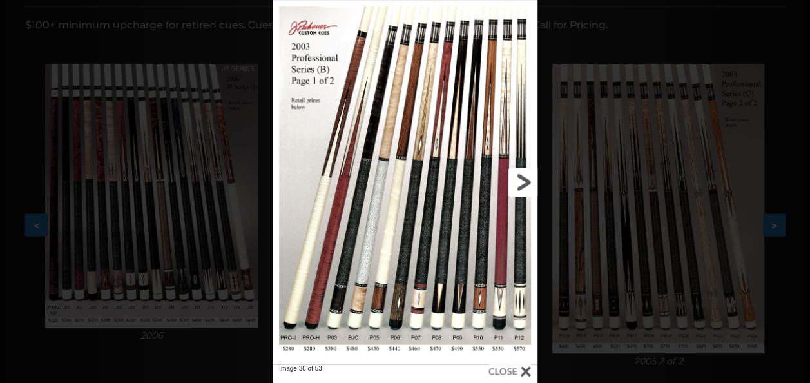
click at [526, 187] on link at bounding box center [477, 182] width 119 height 364
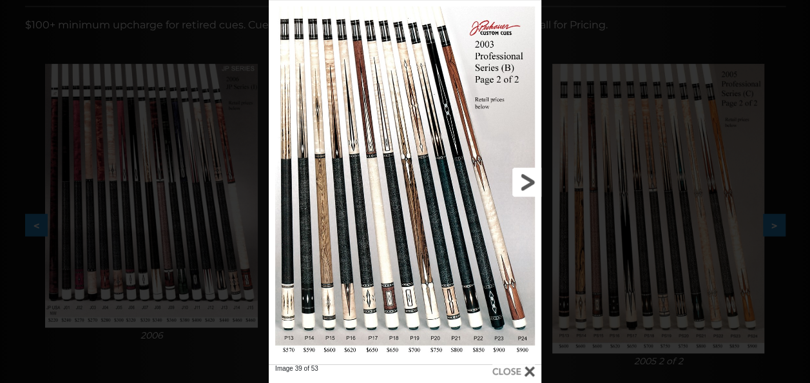
click at [526, 187] on link at bounding box center [480, 182] width 122 height 364
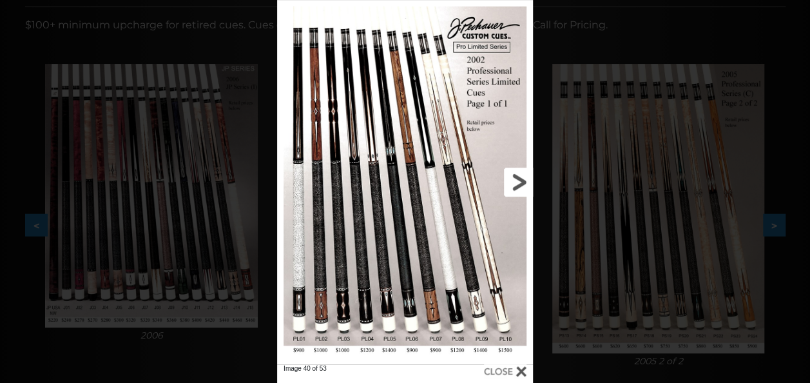
click at [519, 183] on link at bounding box center [475, 182] width 115 height 364
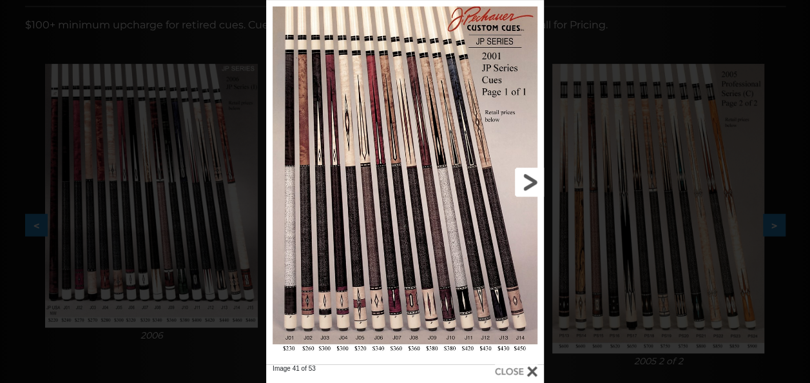
click at [519, 183] on link at bounding box center [481, 182] width 125 height 364
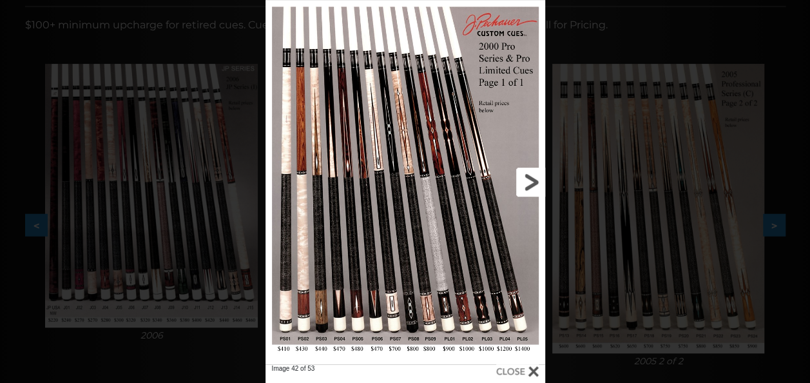
click at [519, 183] on link at bounding box center [482, 182] width 126 height 364
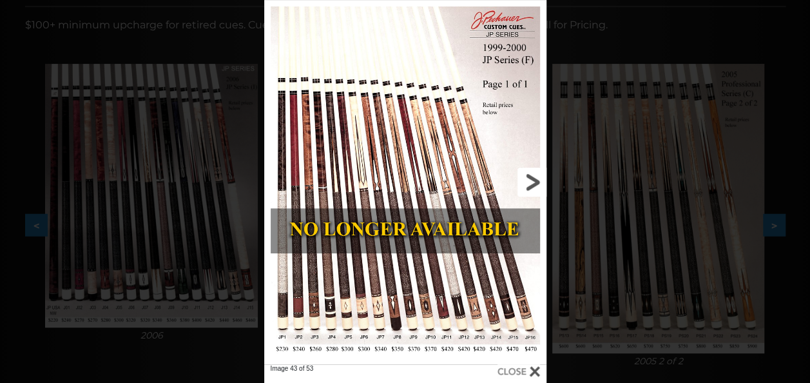
click at [519, 183] on link at bounding box center [482, 182] width 127 height 364
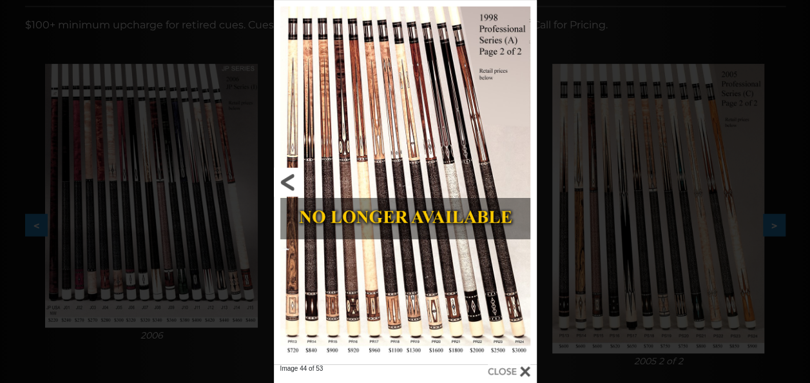
click at [293, 178] on link at bounding box center [333, 182] width 119 height 364
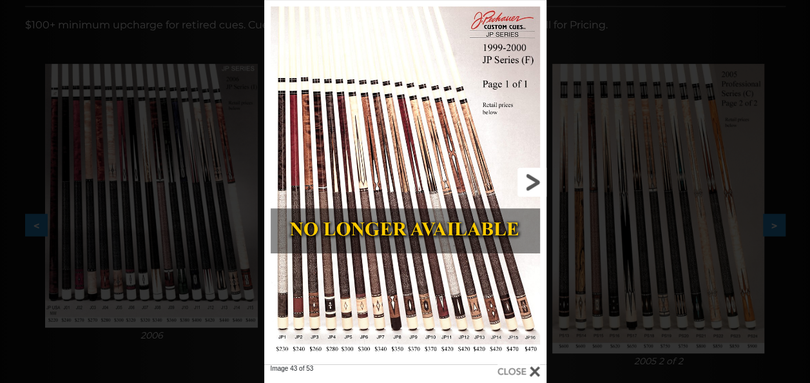
click at [528, 173] on link at bounding box center [482, 182] width 127 height 364
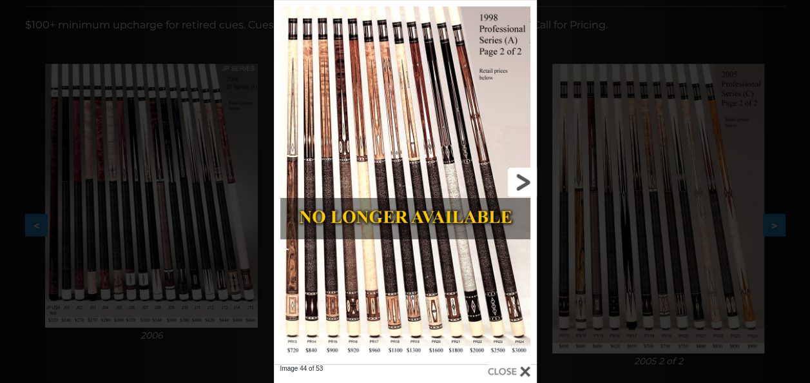
click at [528, 173] on link at bounding box center [477, 182] width 119 height 364
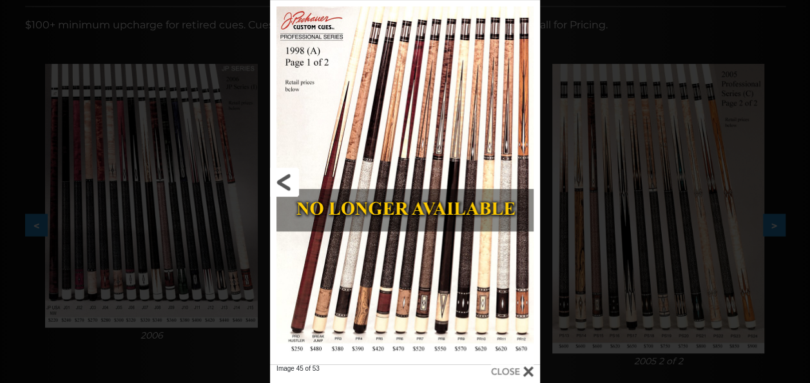
click at [285, 176] on link at bounding box center [331, 182] width 122 height 364
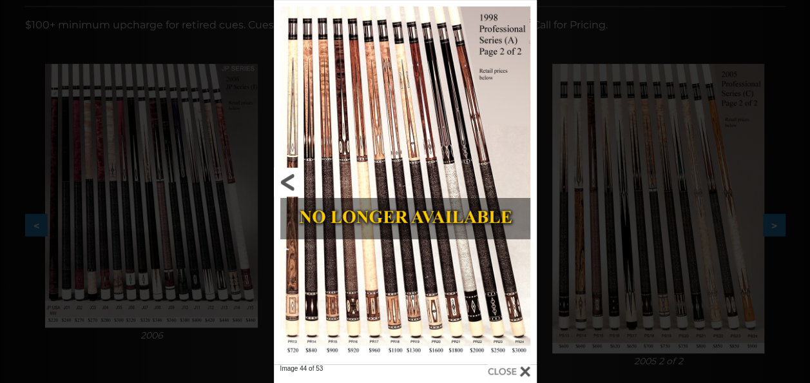
click at [285, 176] on link at bounding box center [333, 182] width 119 height 364
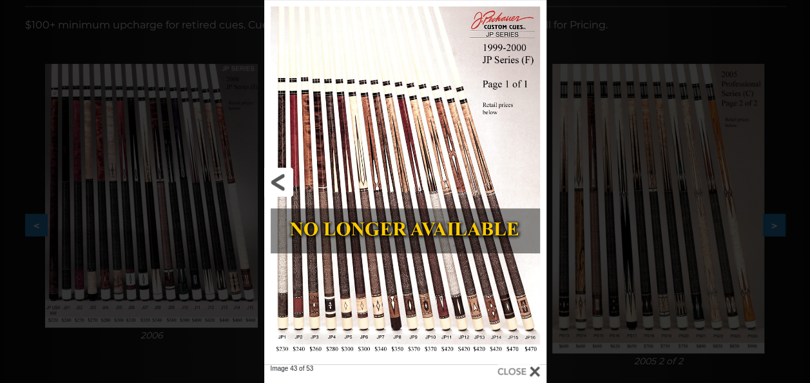
click at [285, 176] on link at bounding box center [327, 182] width 127 height 364
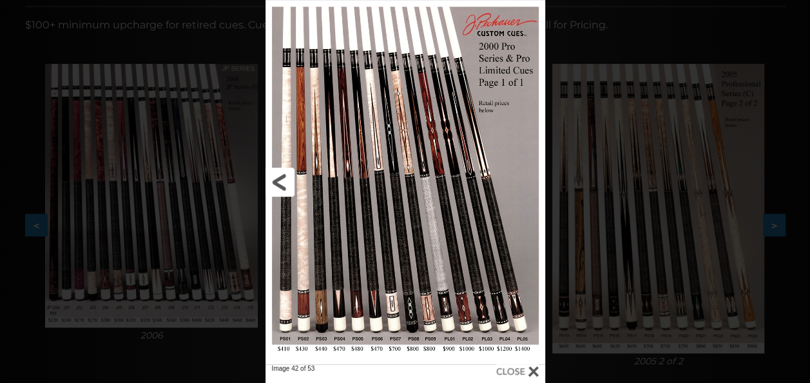
click at [285, 176] on link at bounding box center [328, 182] width 126 height 364
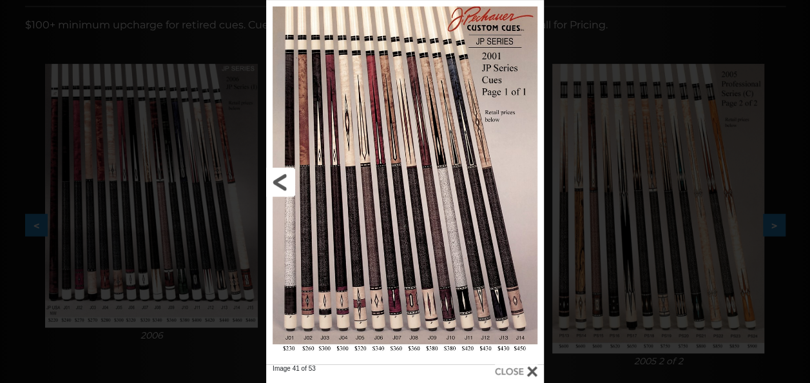
click at [285, 176] on link at bounding box center [328, 182] width 125 height 364
